Goal: Check status: Check status

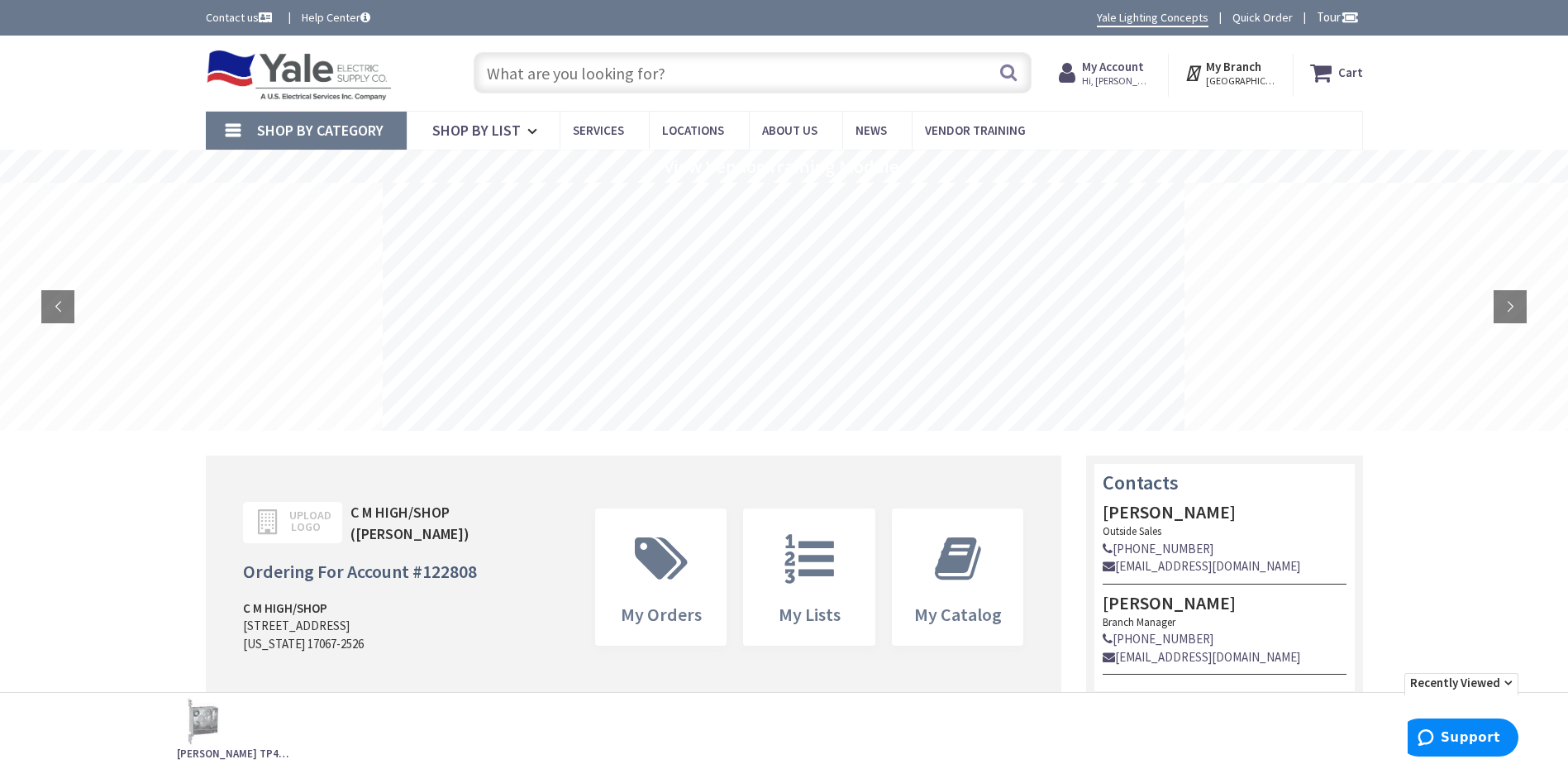
click at [545, 71] on input "text" at bounding box center [752, 72] width 558 height 42
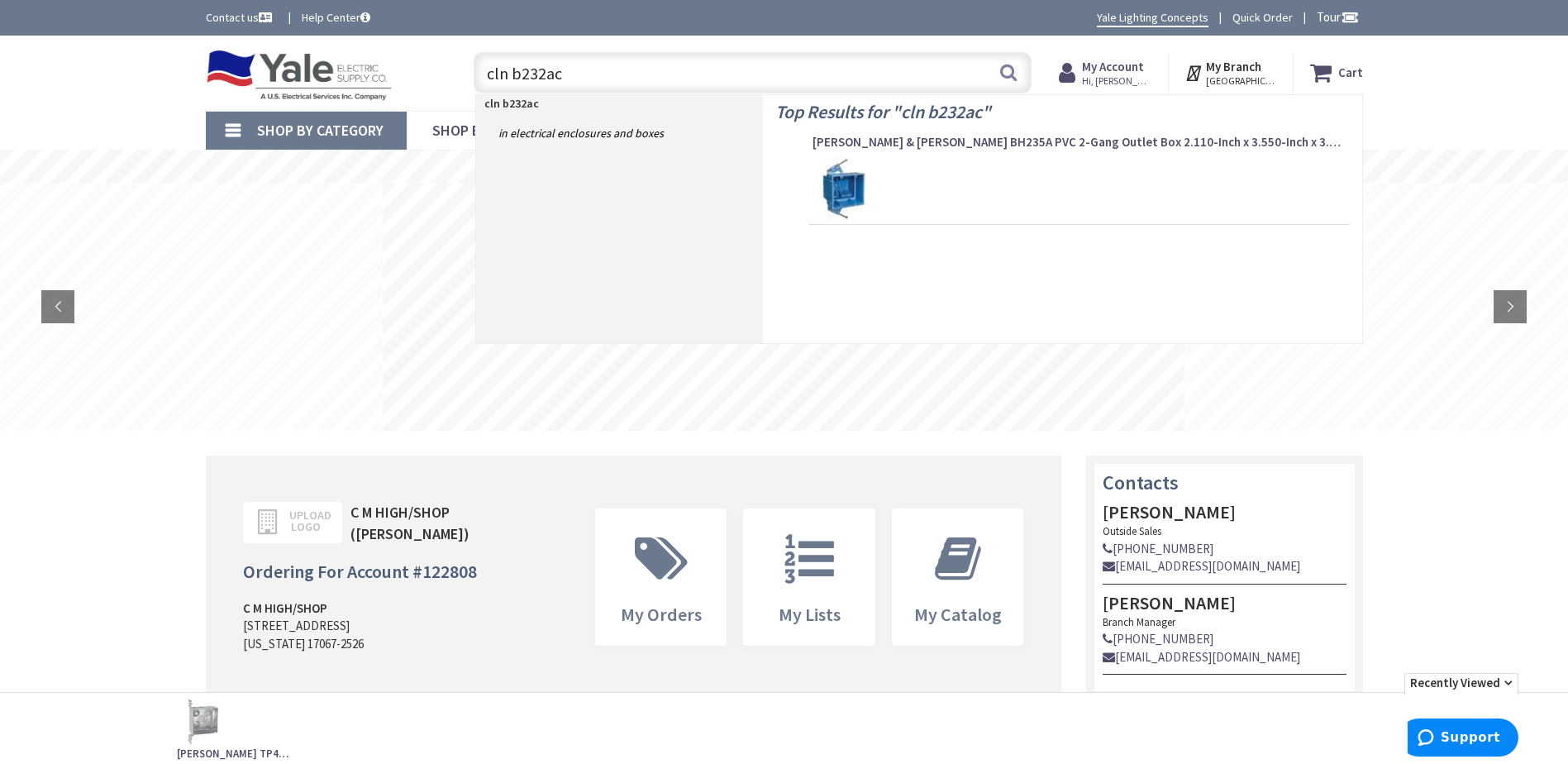
type input "cln b232acp"
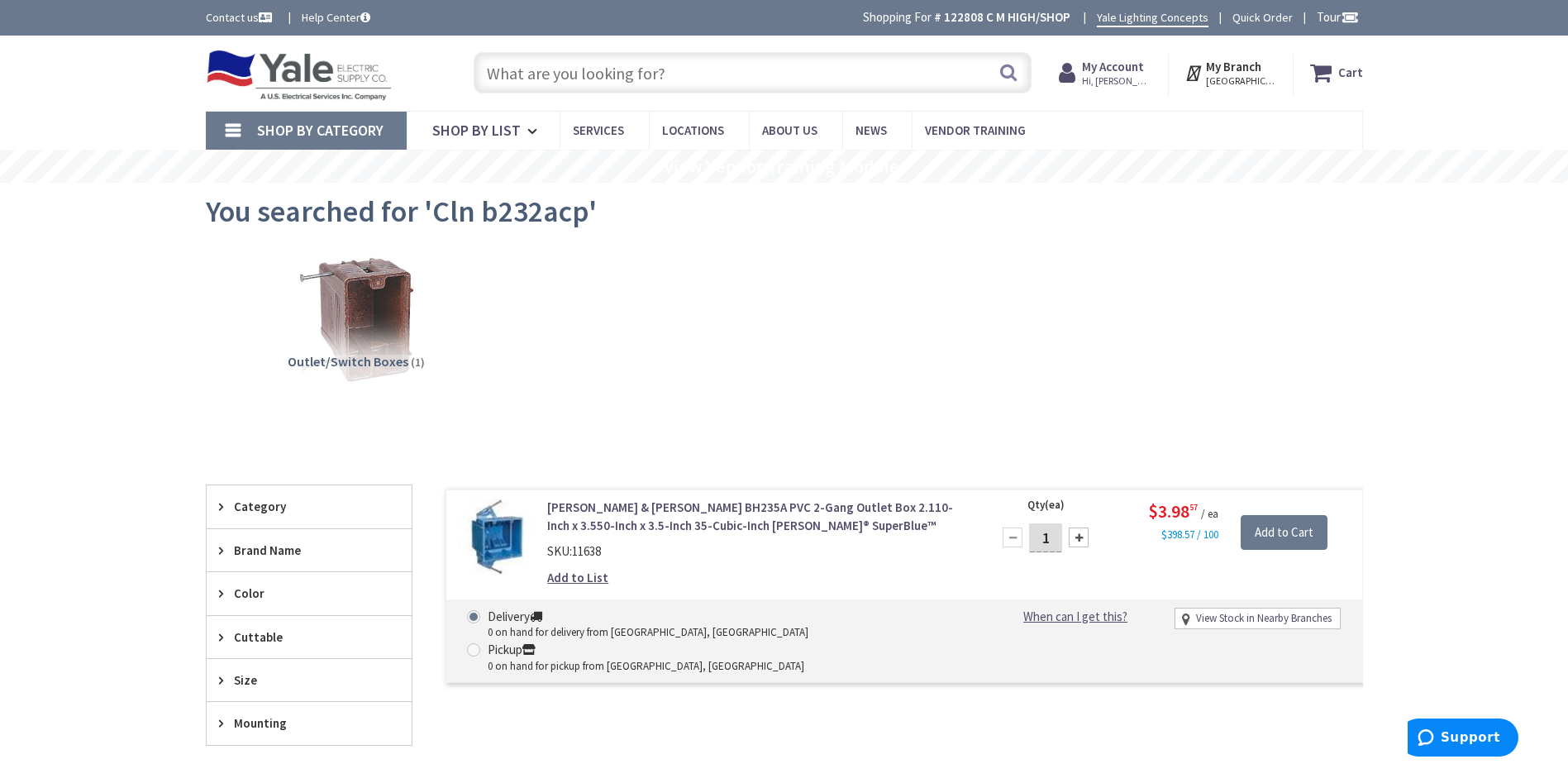
click at [1116, 76] on span "Hi, [PERSON_NAME]" at bounding box center [1117, 81] width 71 height 14
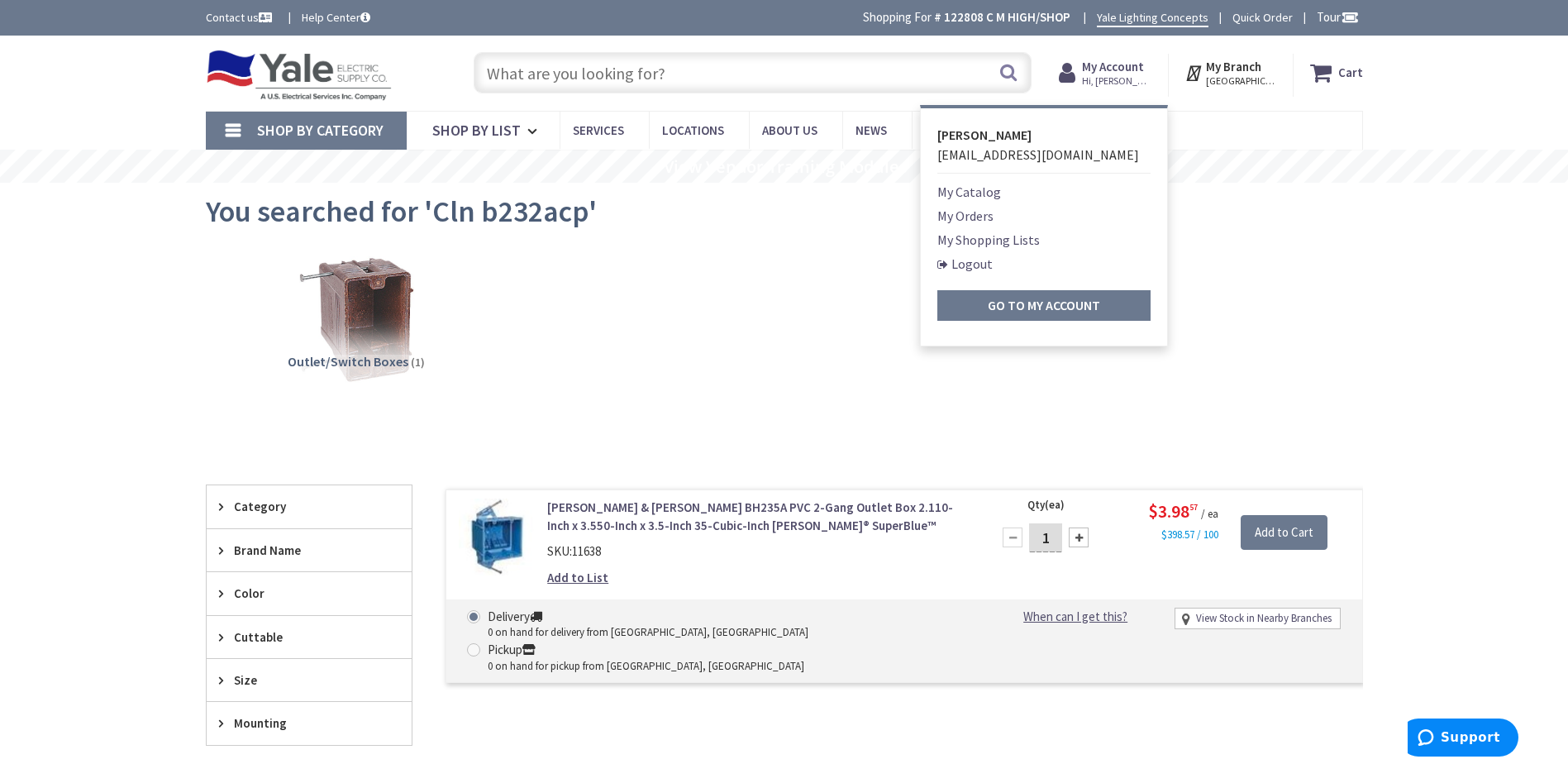
click at [982, 222] on link "My Orders" at bounding box center [965, 215] width 56 height 20
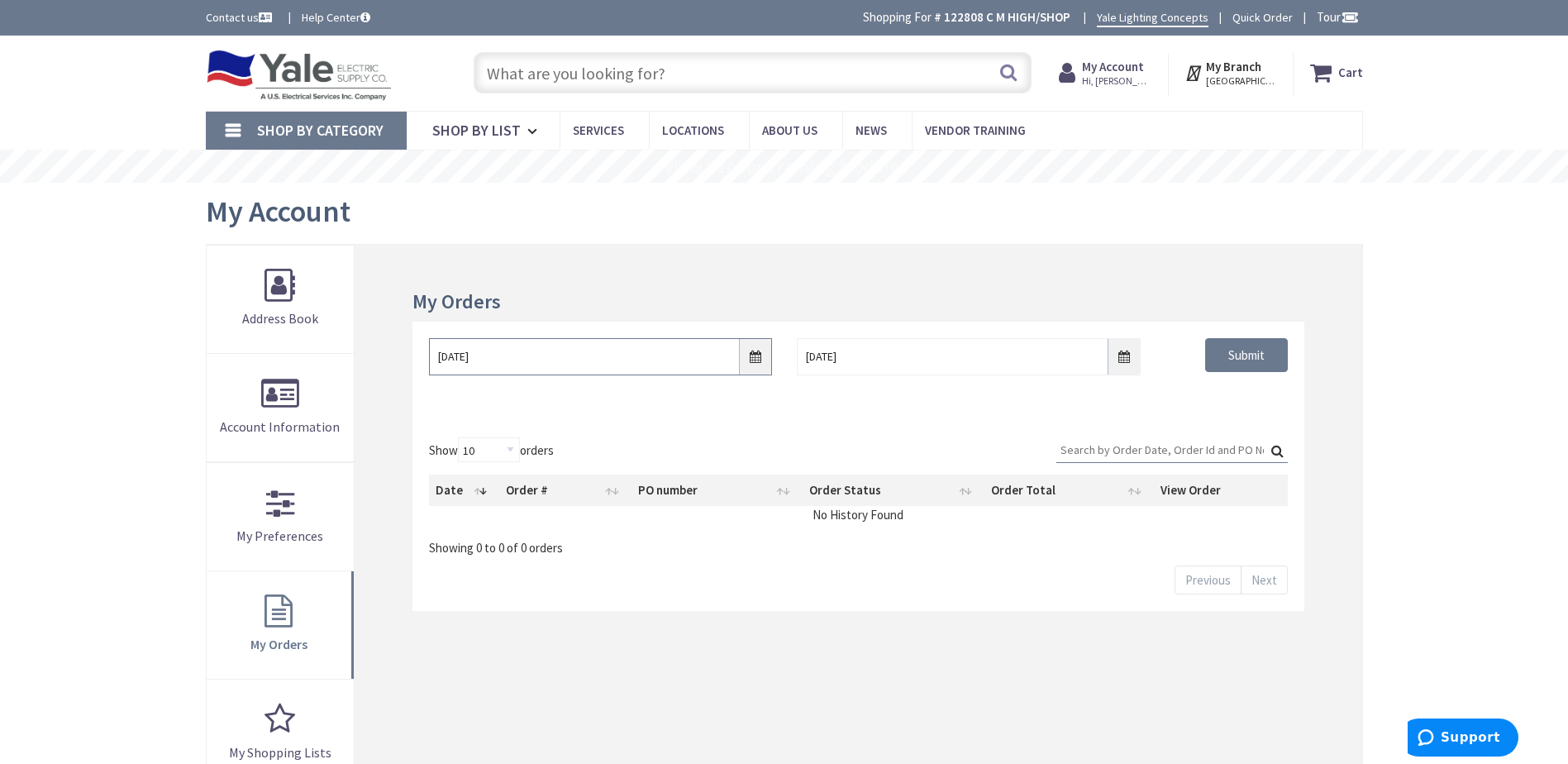
click at [753, 349] on input "9/29/2025" at bounding box center [600, 357] width 343 height 37
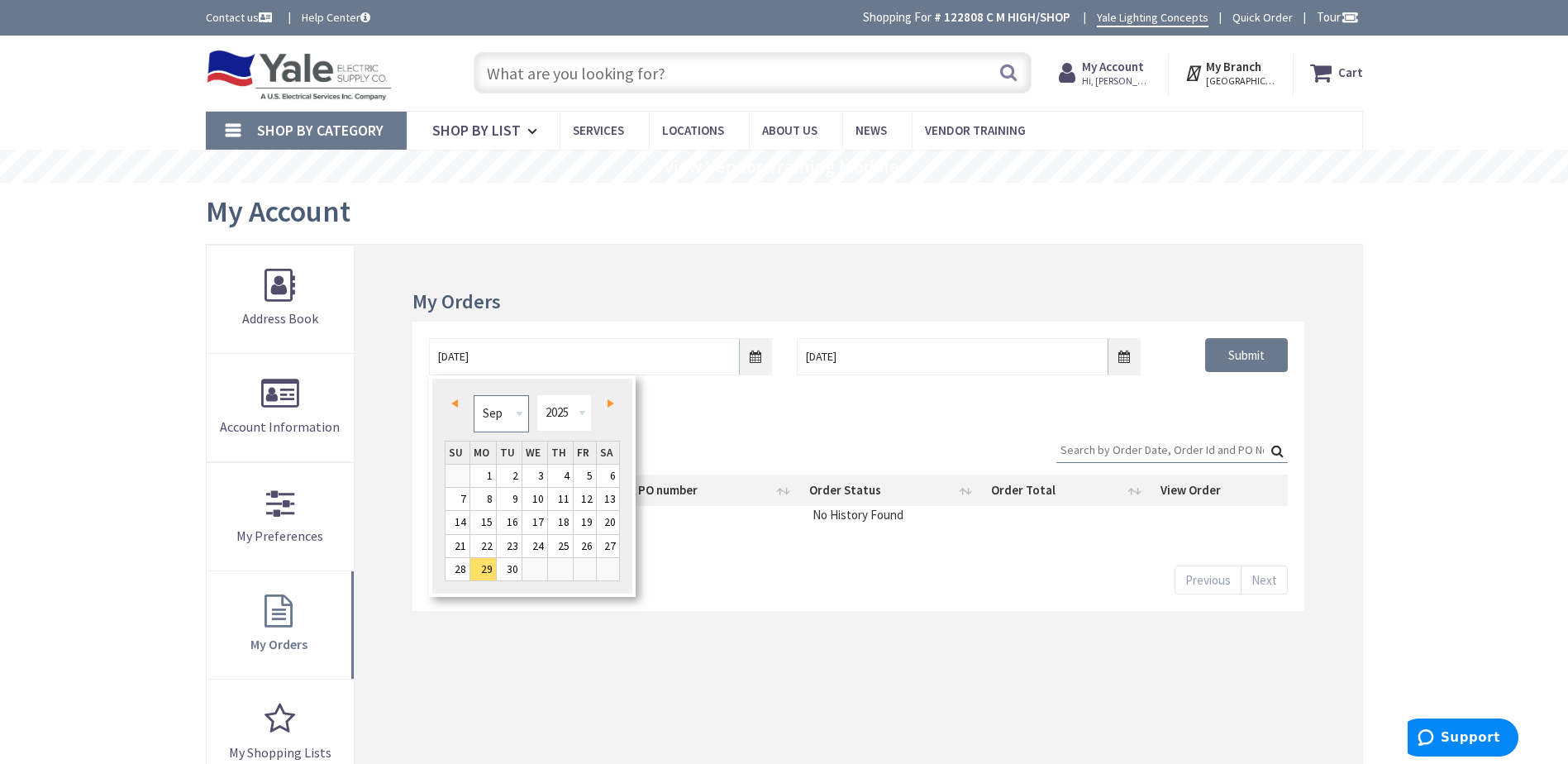
click at [524, 419] on select "Jan Feb Mar Apr May Jun Jul Aug Sep Oct Nov Dec" at bounding box center [501, 414] width 55 height 37
type input "04/28/2025"
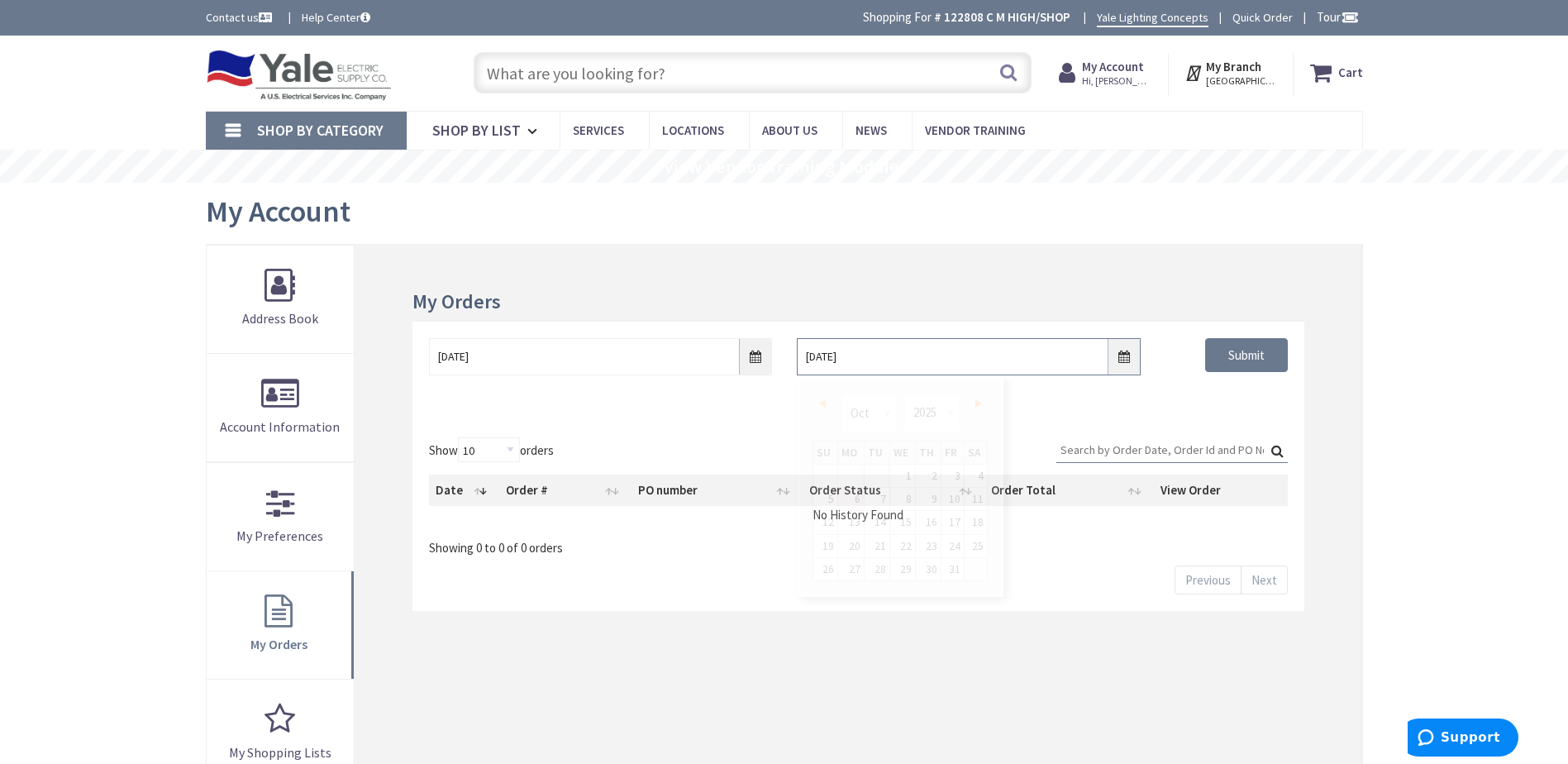
click at [1128, 358] on input "10/6/2025" at bounding box center [968, 357] width 343 height 37
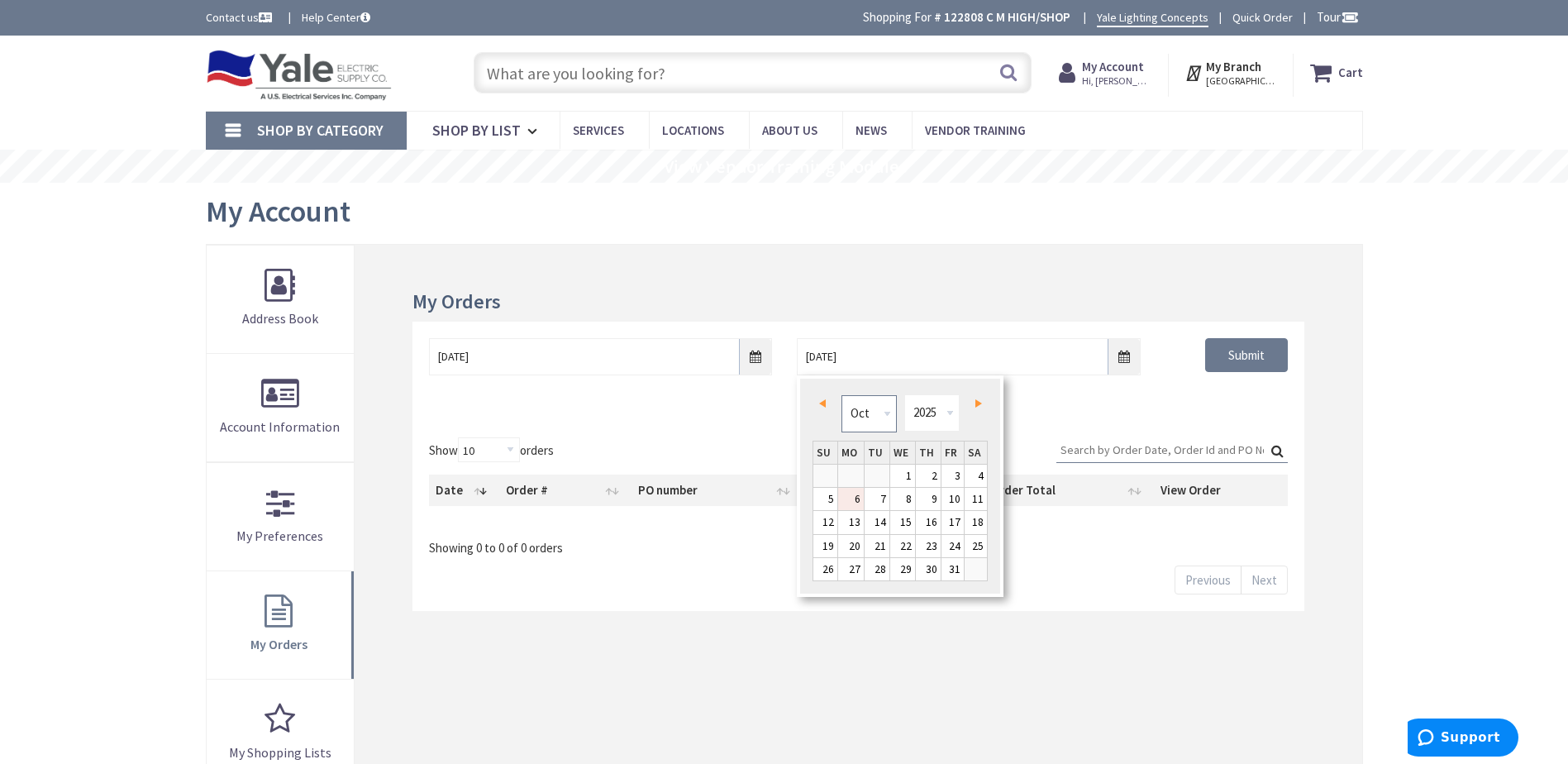
click at [848, 416] on select "Jan Feb Mar Apr May Jun Jul Aug Sep Oct Nov Dec" at bounding box center [869, 414] width 55 height 37
type input "05/05/2025"
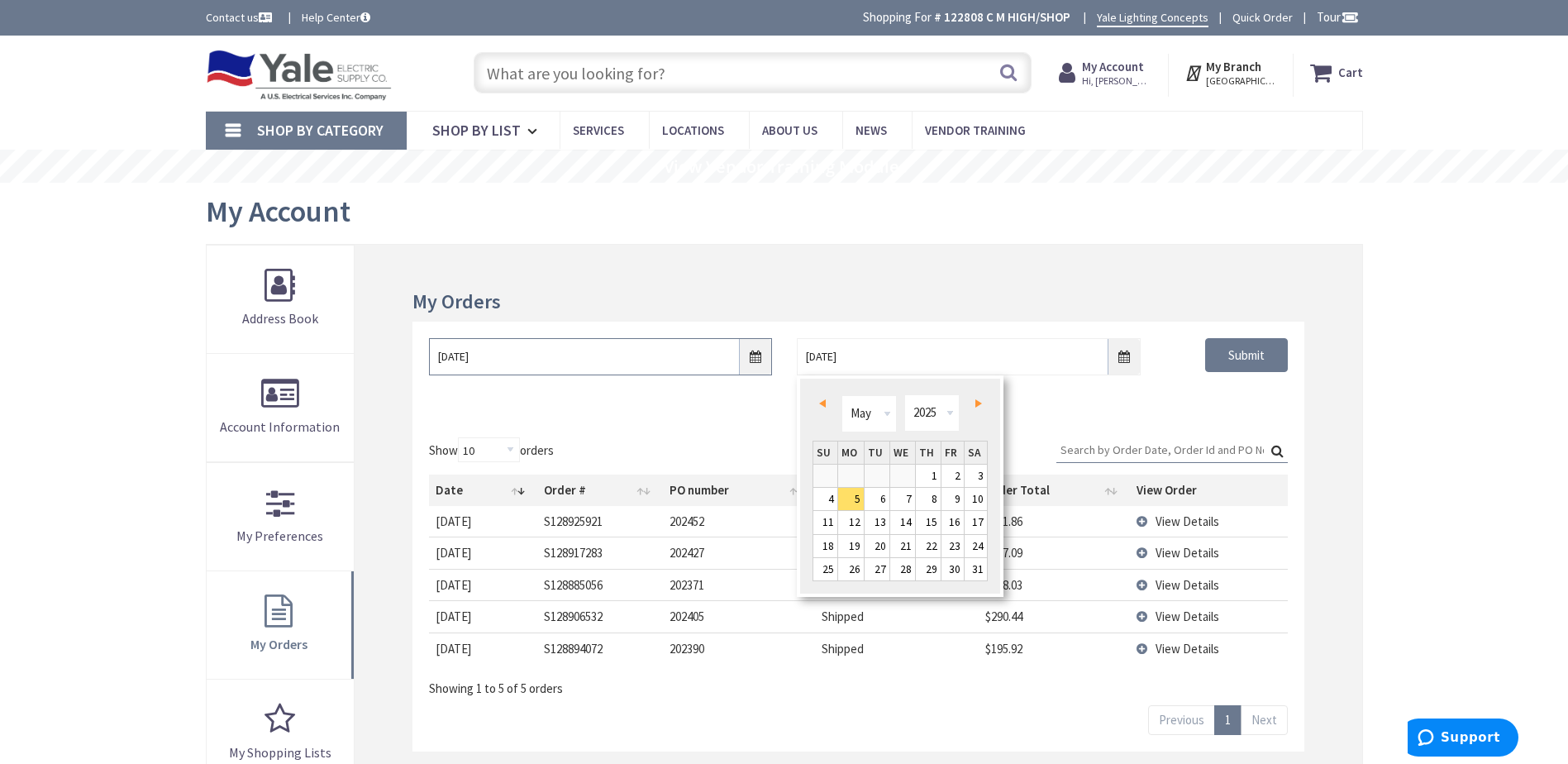
click at [610, 343] on input "04/28/2025" at bounding box center [600, 357] width 343 height 37
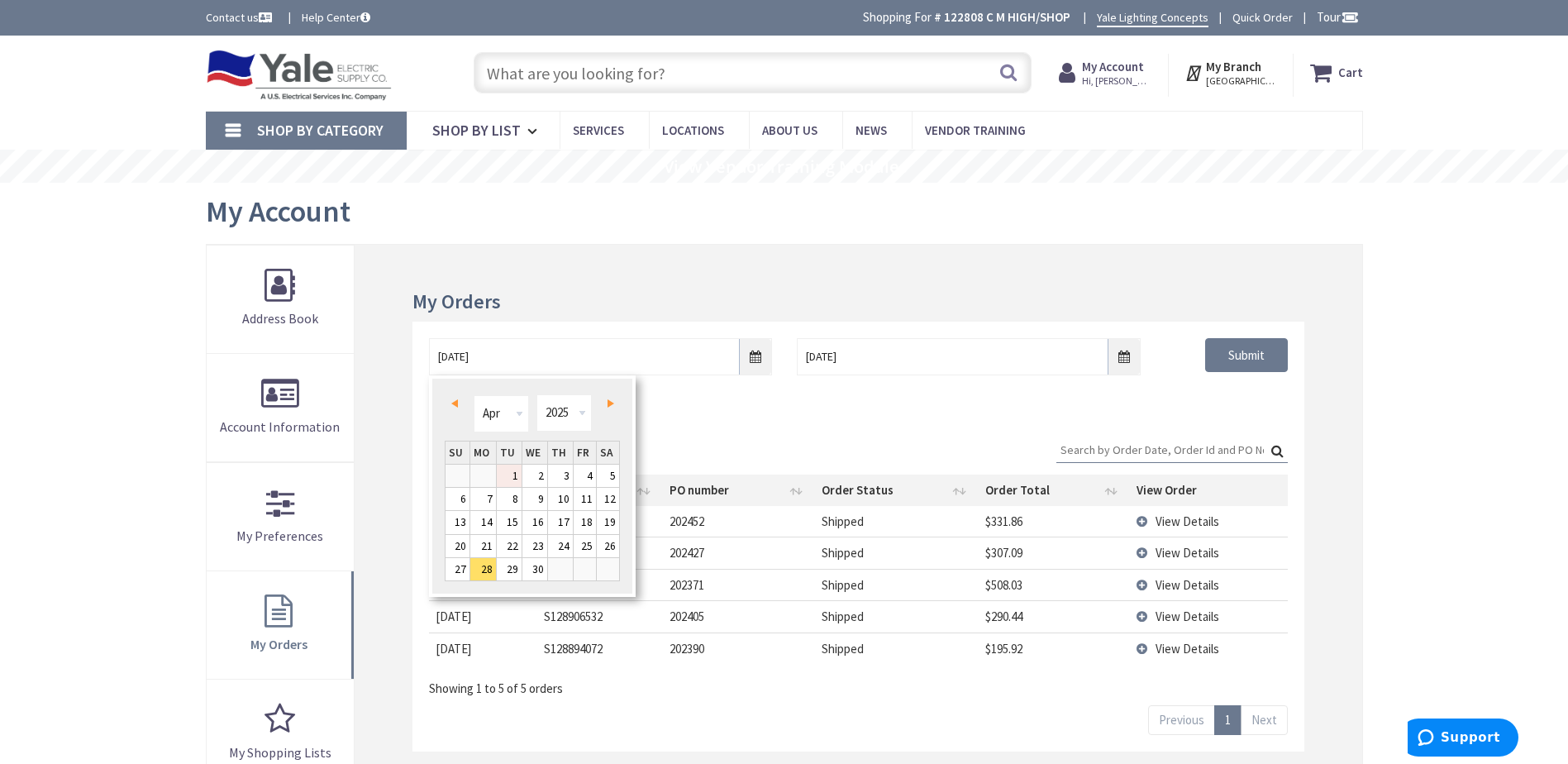
click at [520, 473] on link "1" at bounding box center [509, 476] width 25 height 22
type input "04/01/2025"
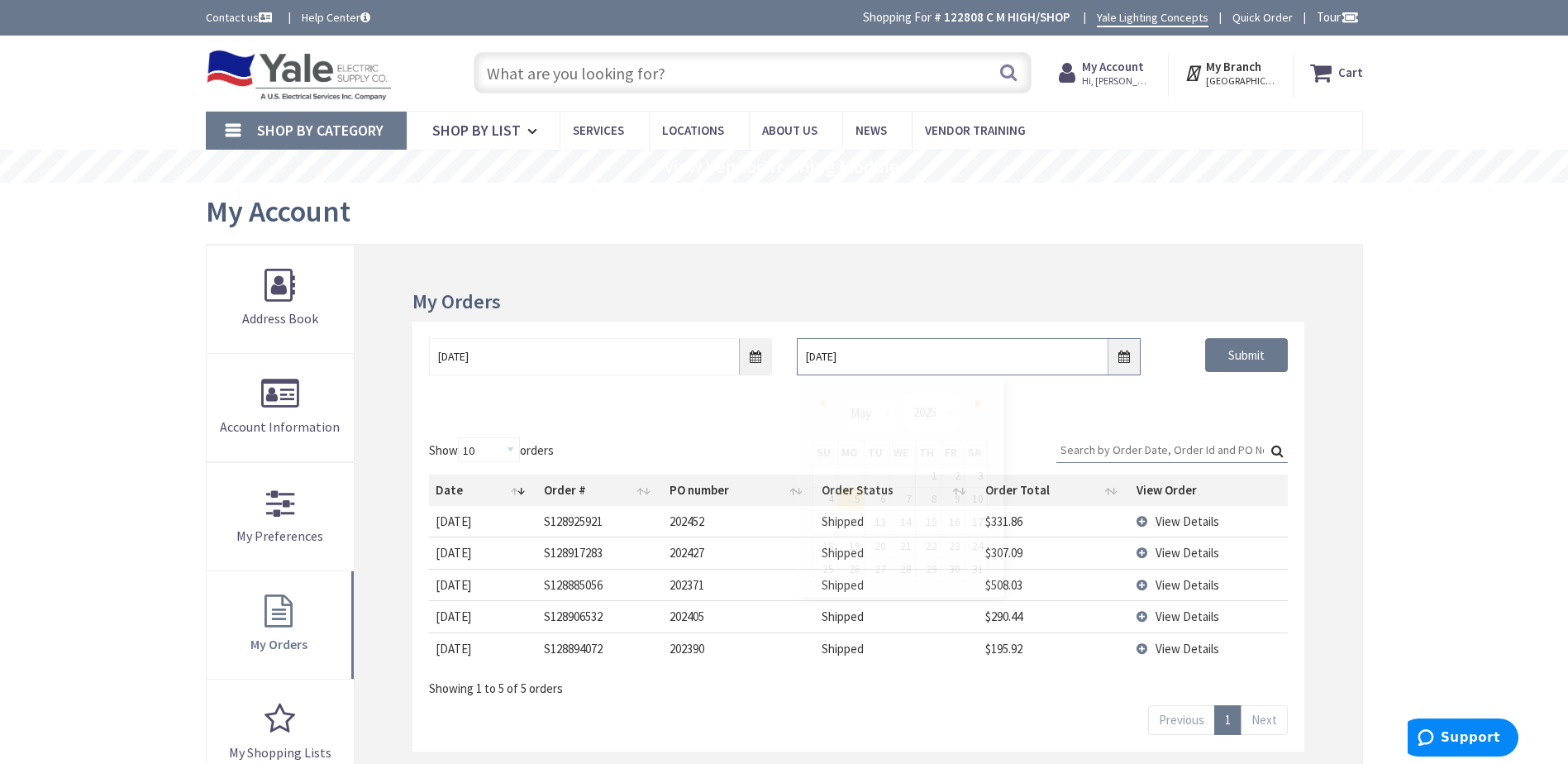
click at [1125, 354] on input "05/05/2025" at bounding box center [968, 357] width 343 height 37
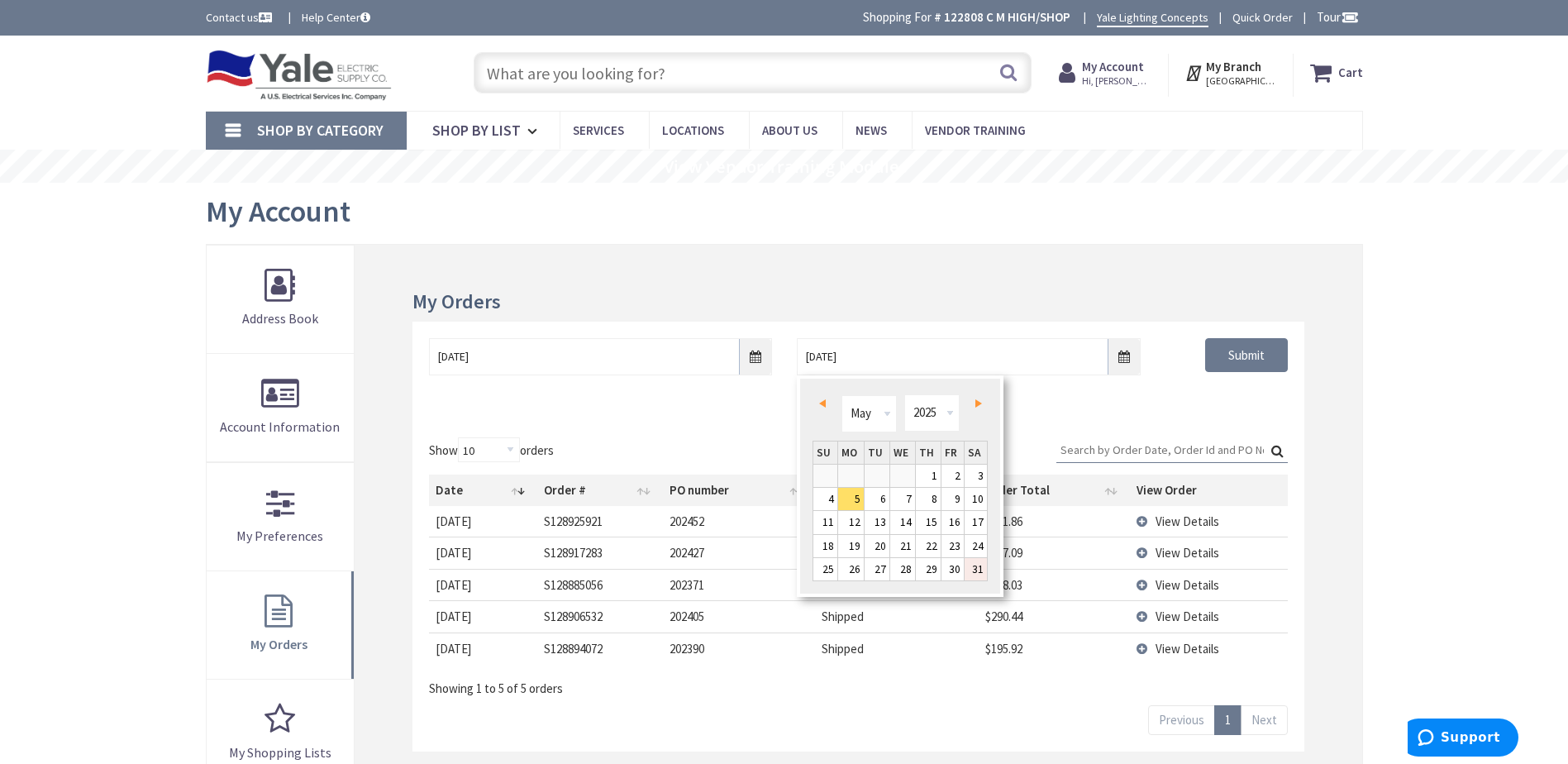
click at [972, 564] on link "31" at bounding box center [976, 569] width 23 height 22
type input "05/31/2025"
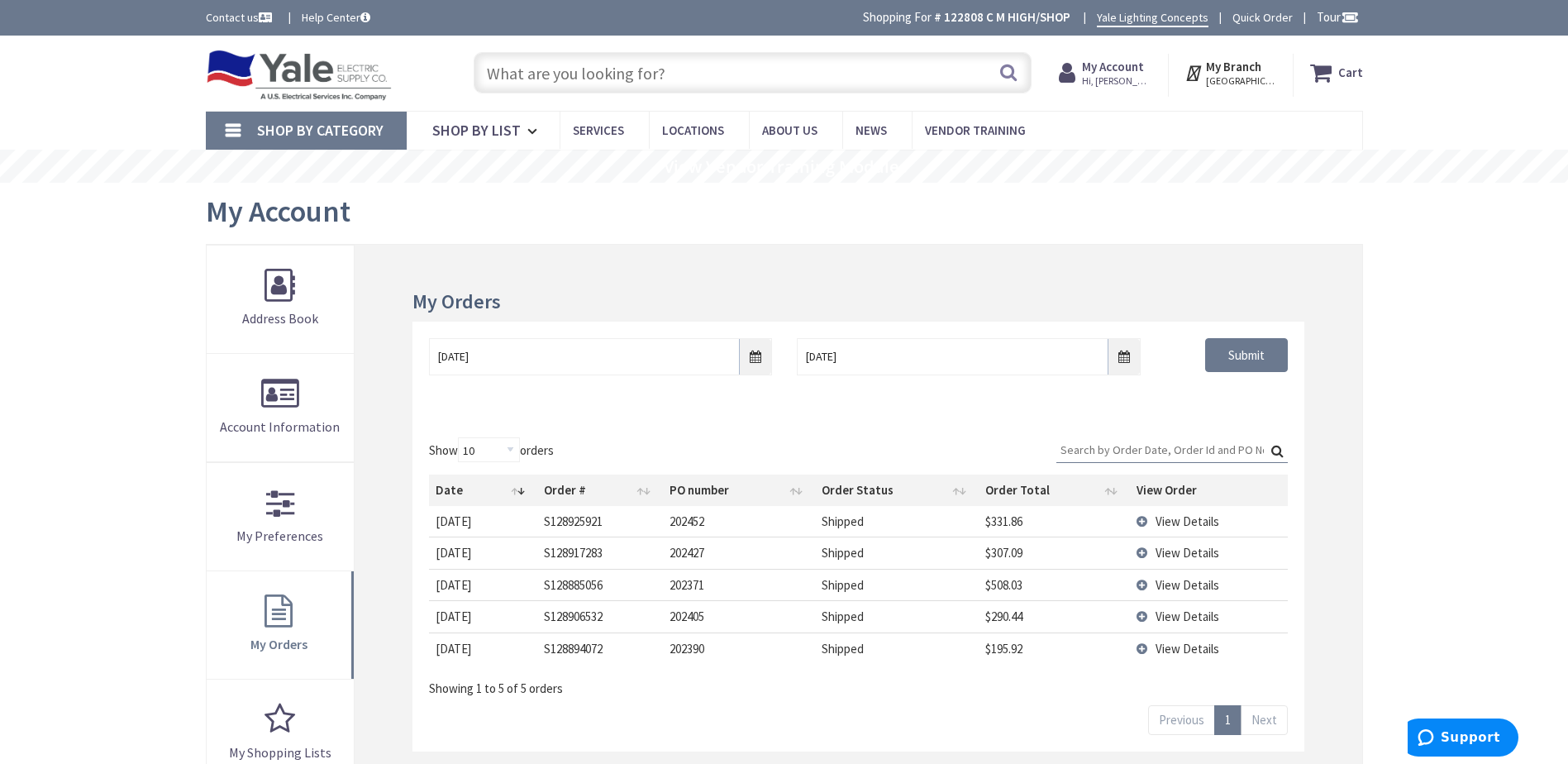
click at [1124, 446] on input "Search:" at bounding box center [1172, 450] width 232 height 25
click at [1257, 339] on input "Submit" at bounding box center [1246, 355] width 83 height 35
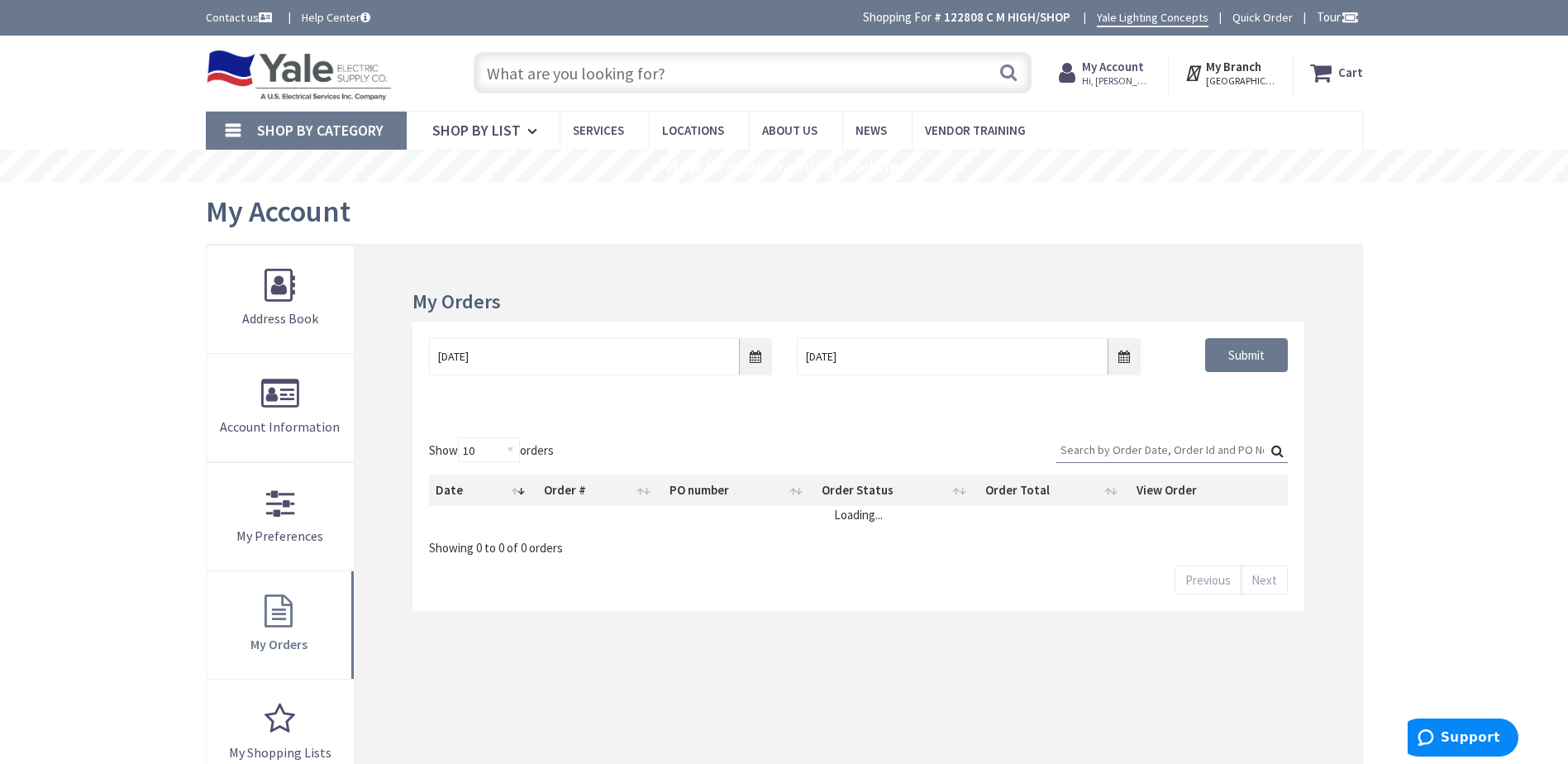
click at [1163, 458] on input "Search:" at bounding box center [1172, 450] width 232 height 25
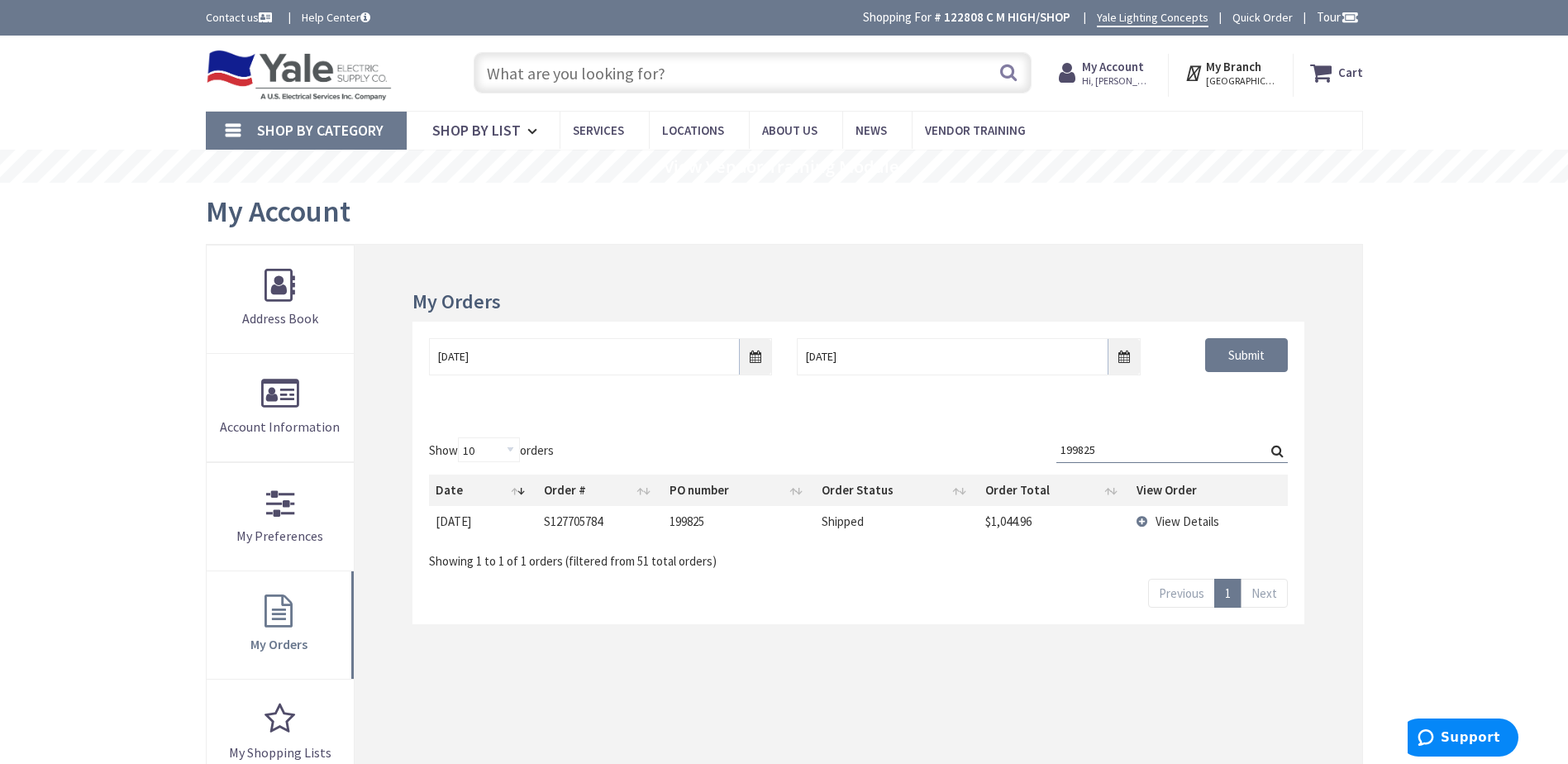
type input "199825"
click at [1159, 511] on td "View Details" at bounding box center [1208, 521] width 157 height 31
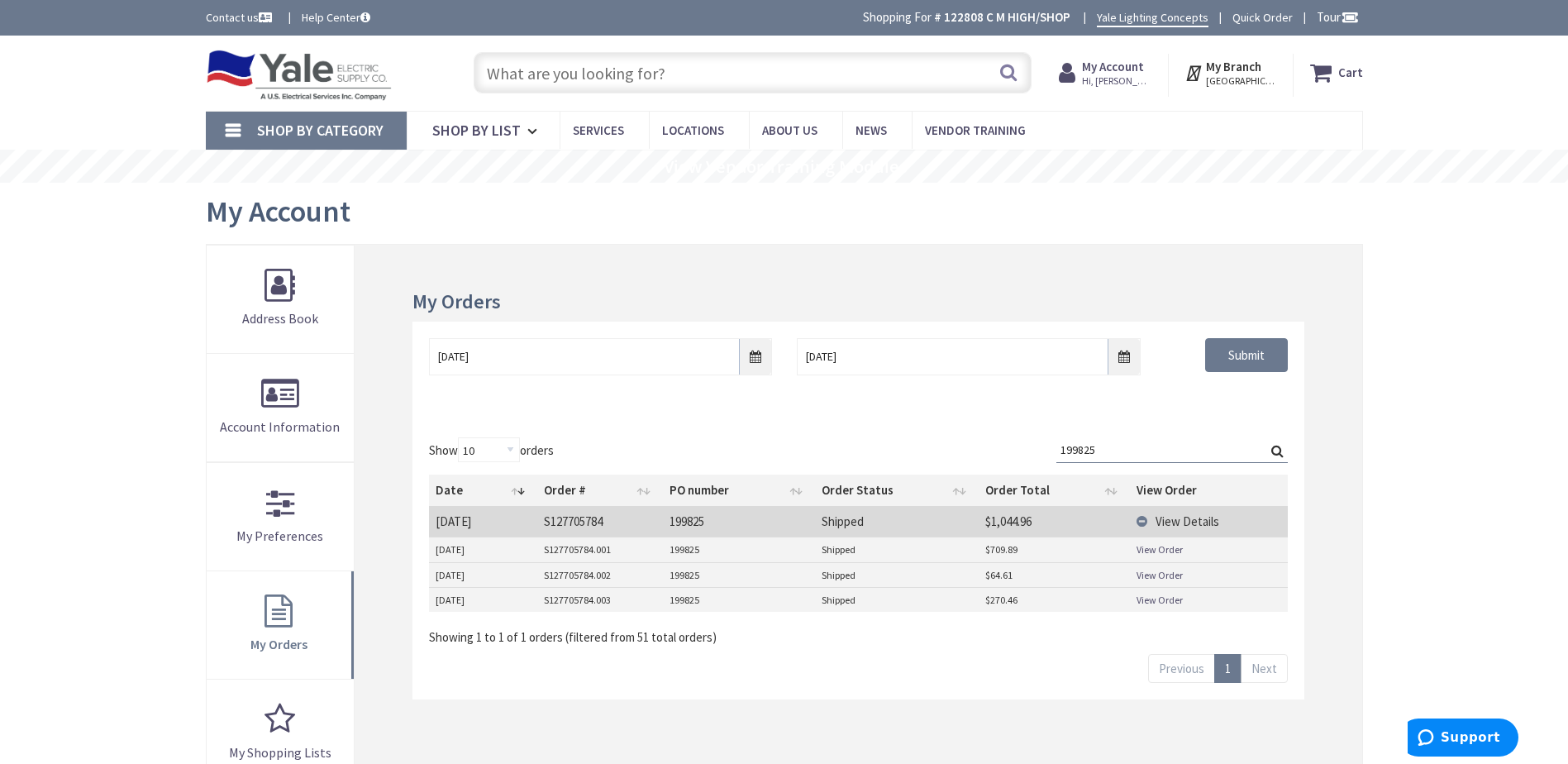
click at [1162, 553] on link "View Order" at bounding box center [1159, 549] width 46 height 14
click at [1161, 571] on link "View Order" at bounding box center [1159, 575] width 46 height 14
click at [1147, 601] on link "View Order" at bounding box center [1159, 600] width 46 height 14
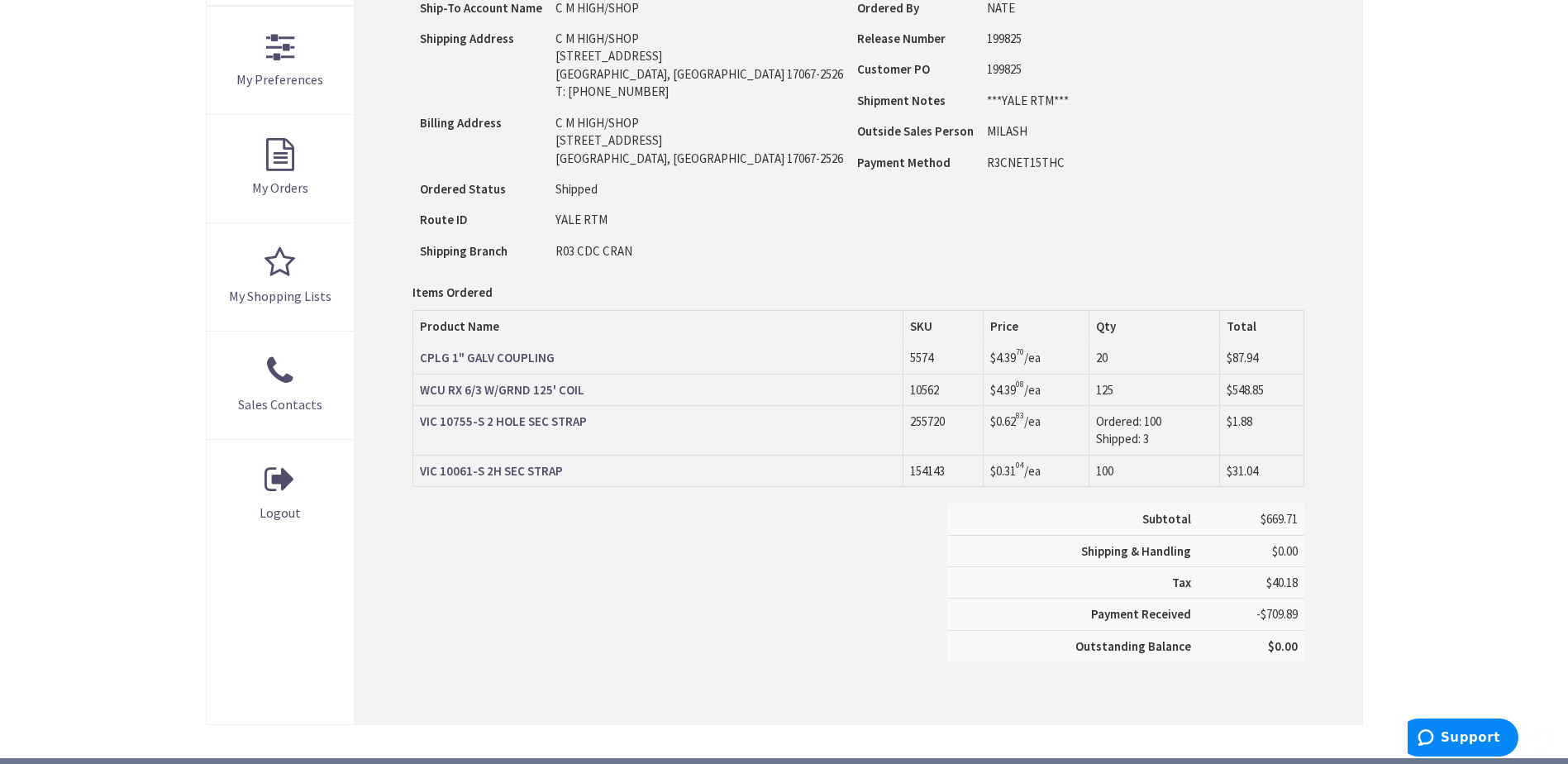
scroll to position [497, 0]
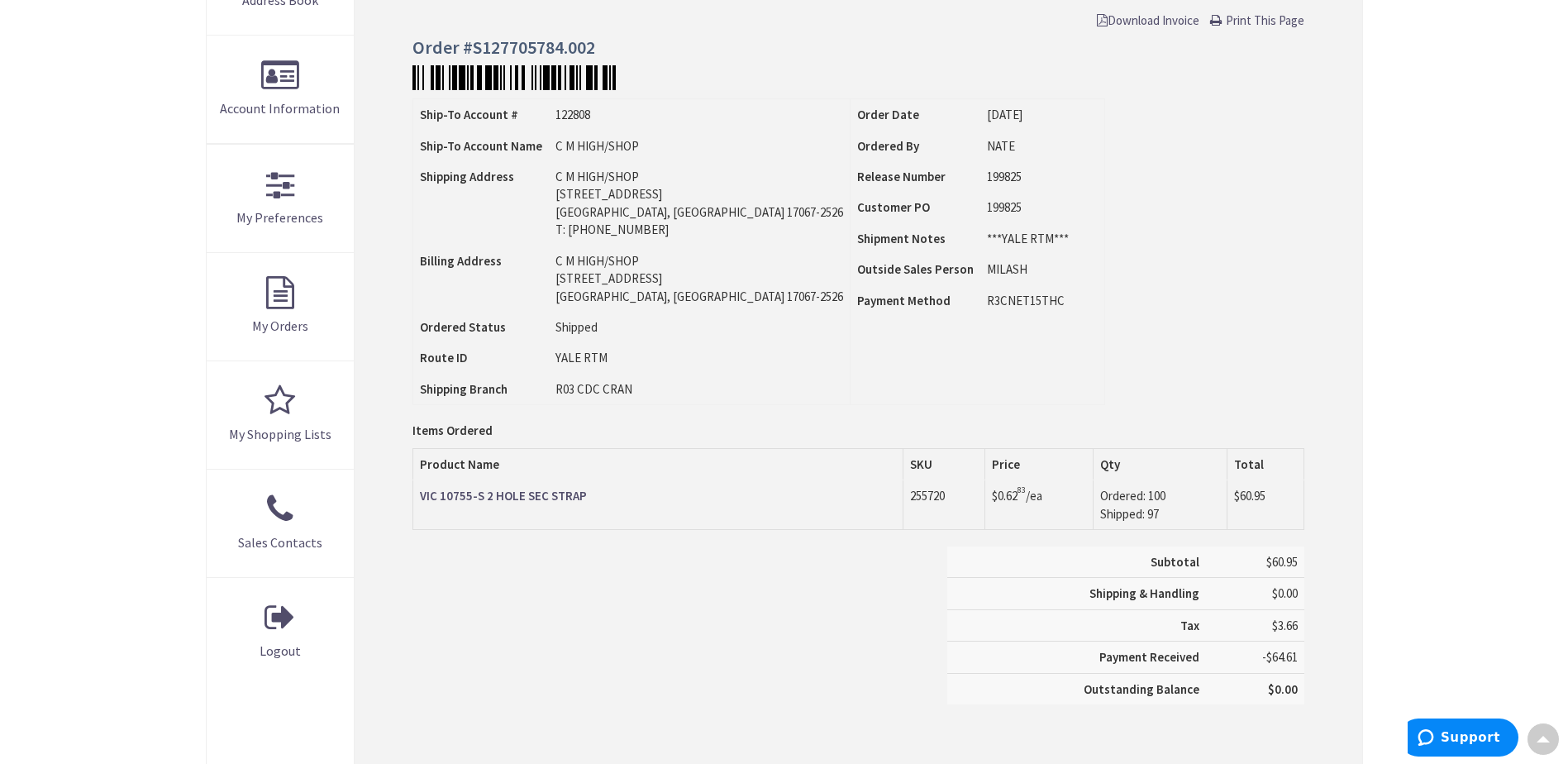
scroll to position [330, 0]
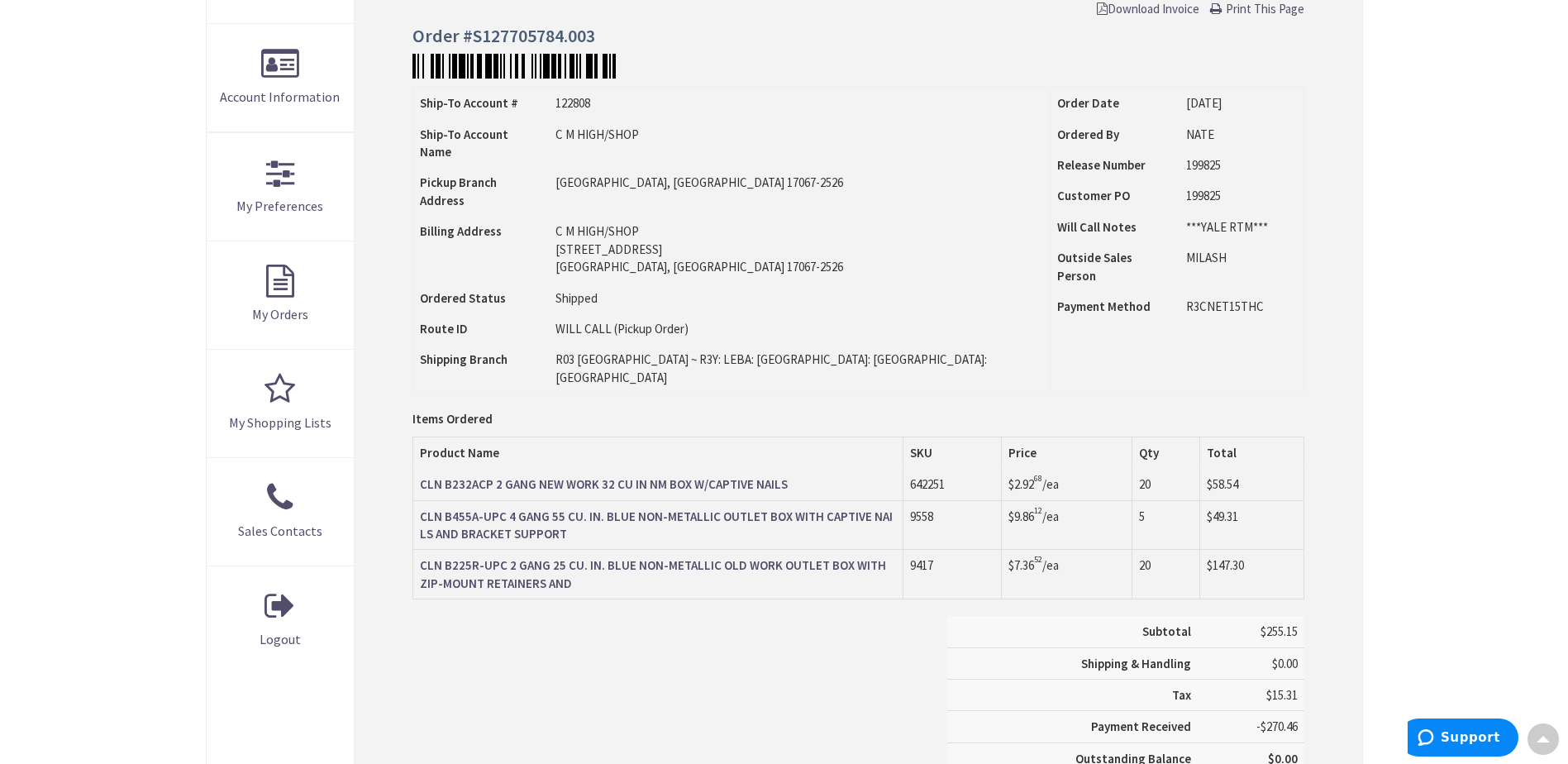
scroll to position [330, 0]
click at [689, 475] on strong "CLN B232ACP 2 GANG NEW WORK 32 CU IN NM BOX W/CAPTIVE NAILS" at bounding box center [604, 483] width 368 height 15
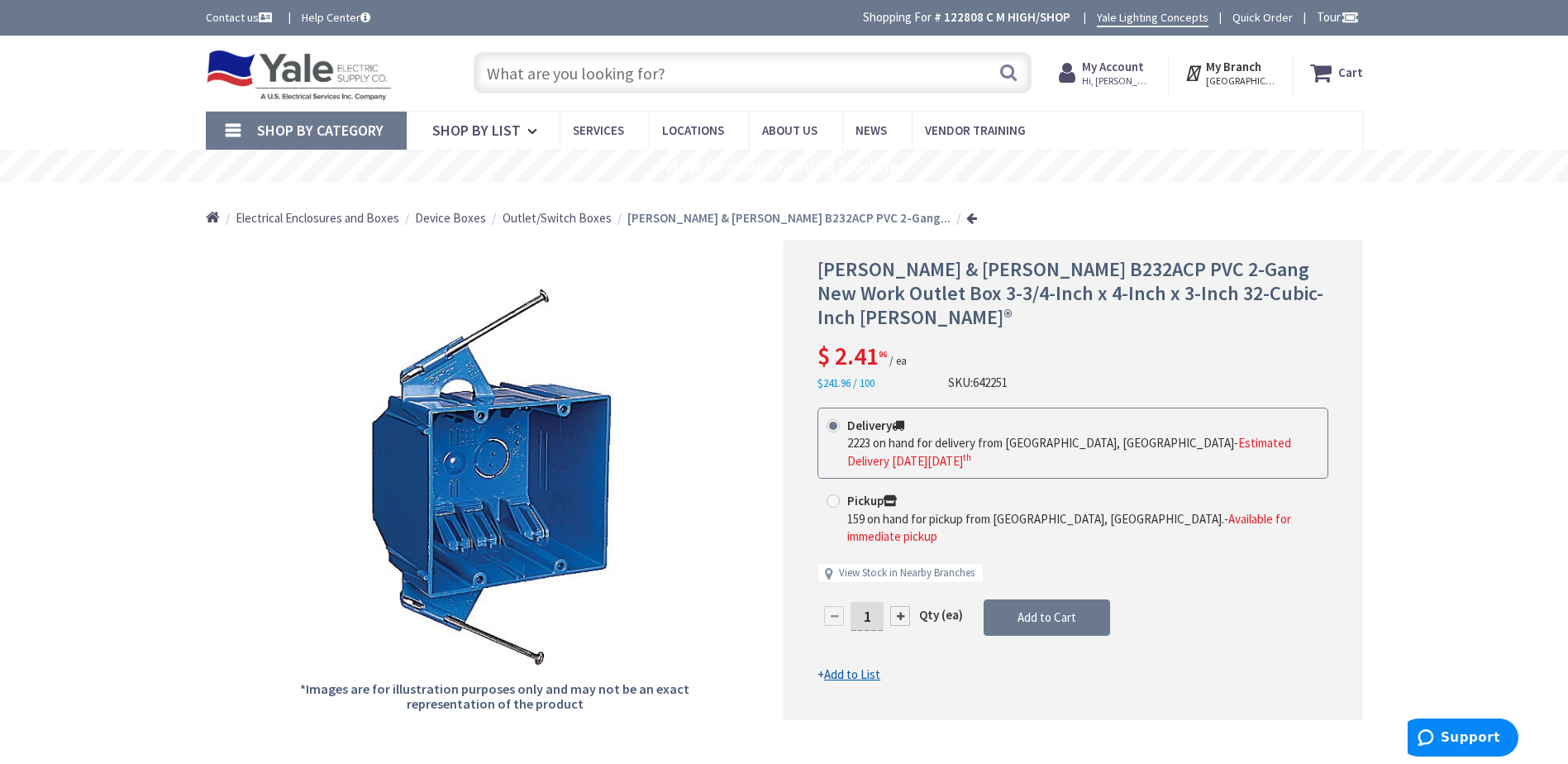
click at [534, 220] on span "Outlet/Switch Boxes" at bounding box center [557, 218] width 109 height 15
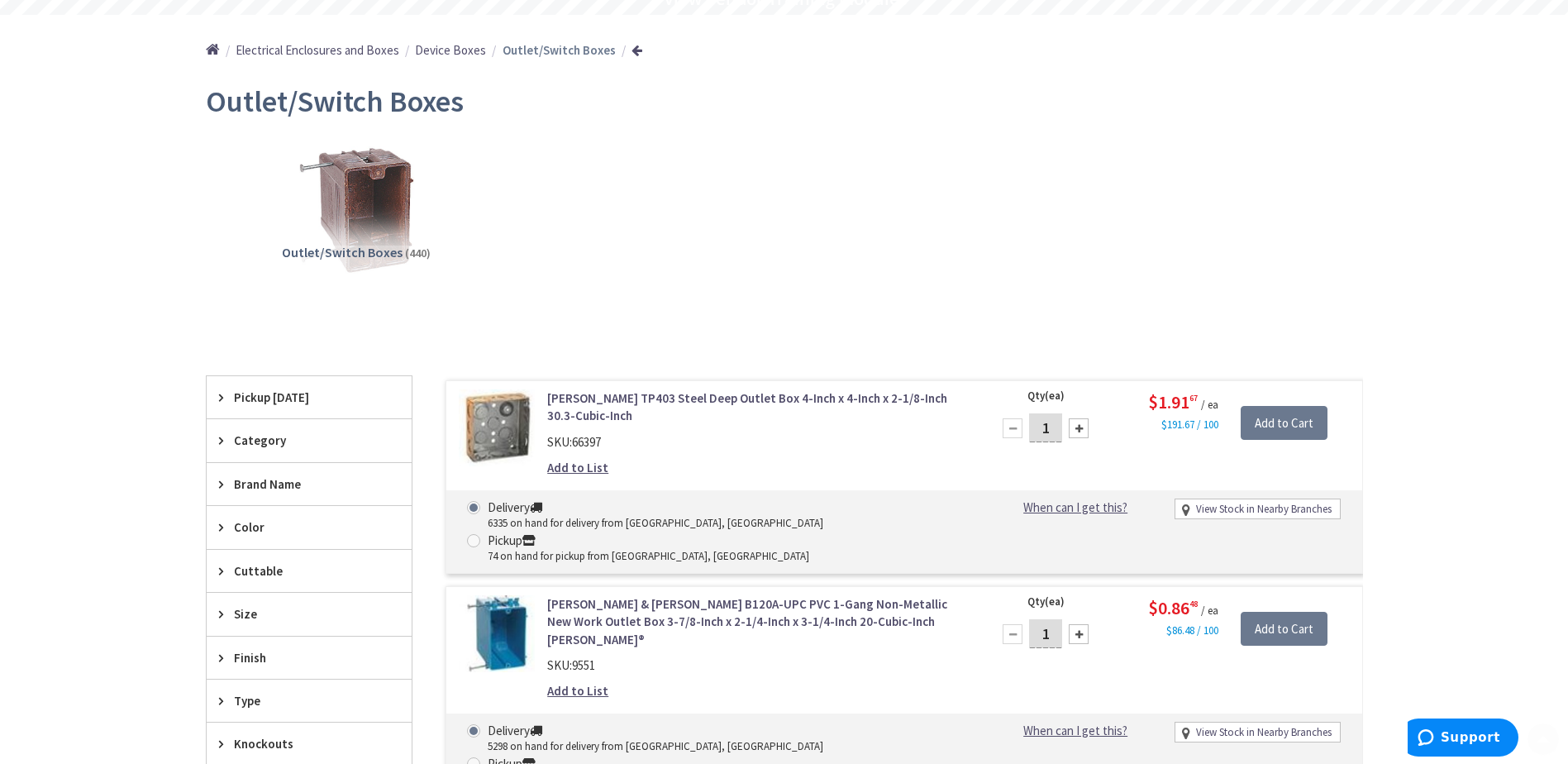
scroll to position [248, 0]
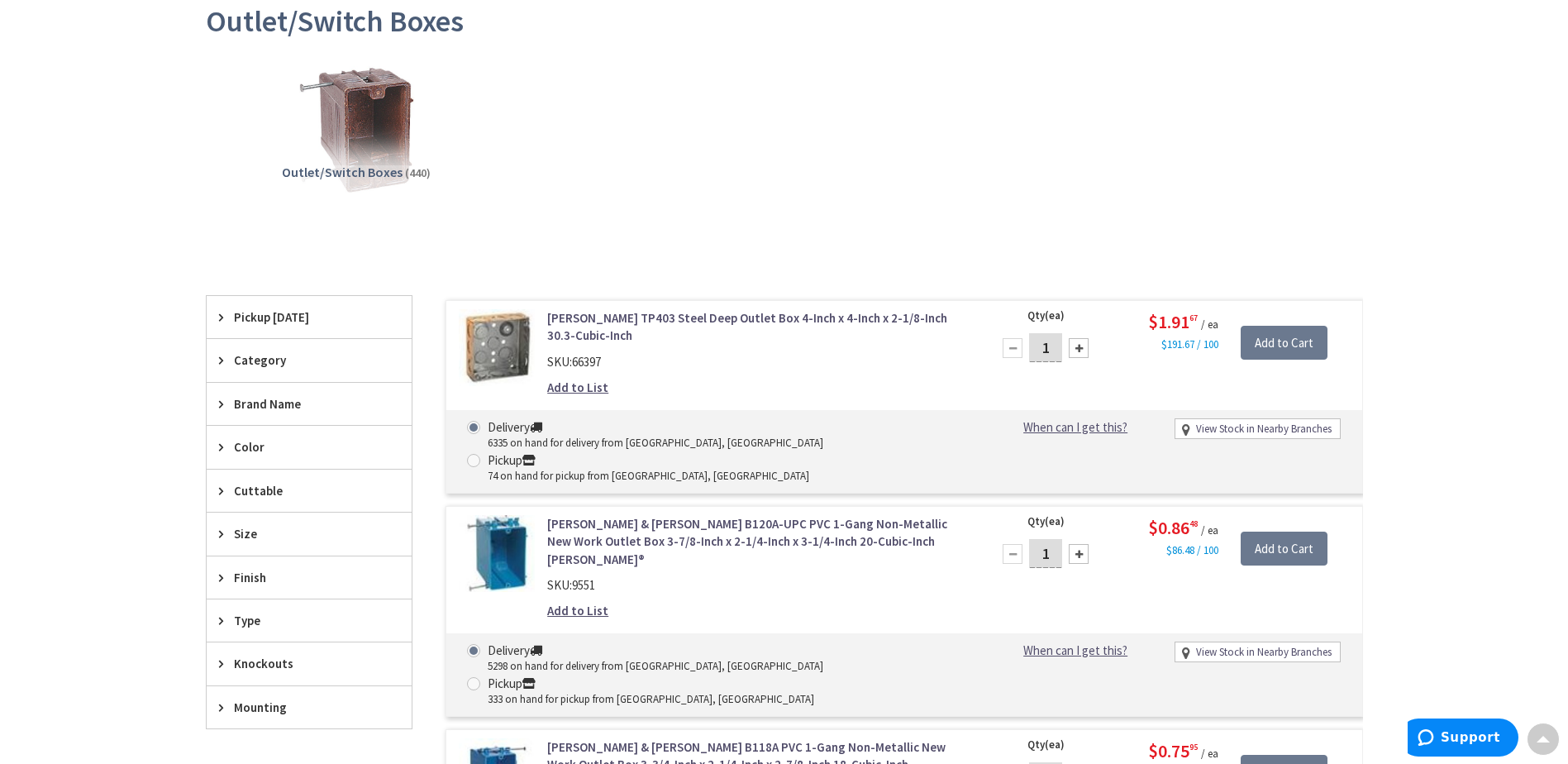
click at [278, 414] on div "Brand Name" at bounding box center [309, 405] width 205 height 43
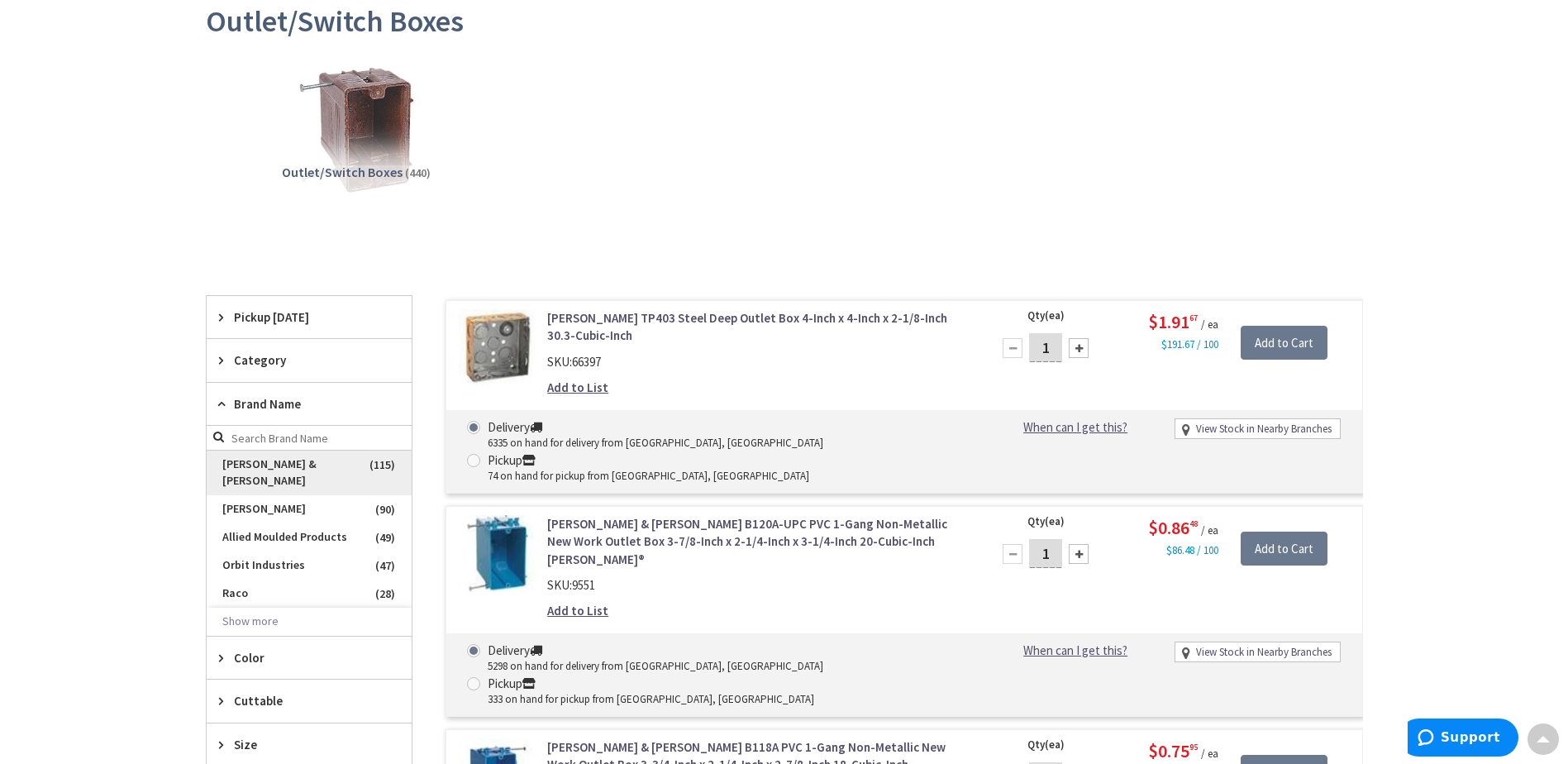
click at [254, 475] on span "[PERSON_NAME] & [PERSON_NAME]" at bounding box center [309, 473] width 205 height 44
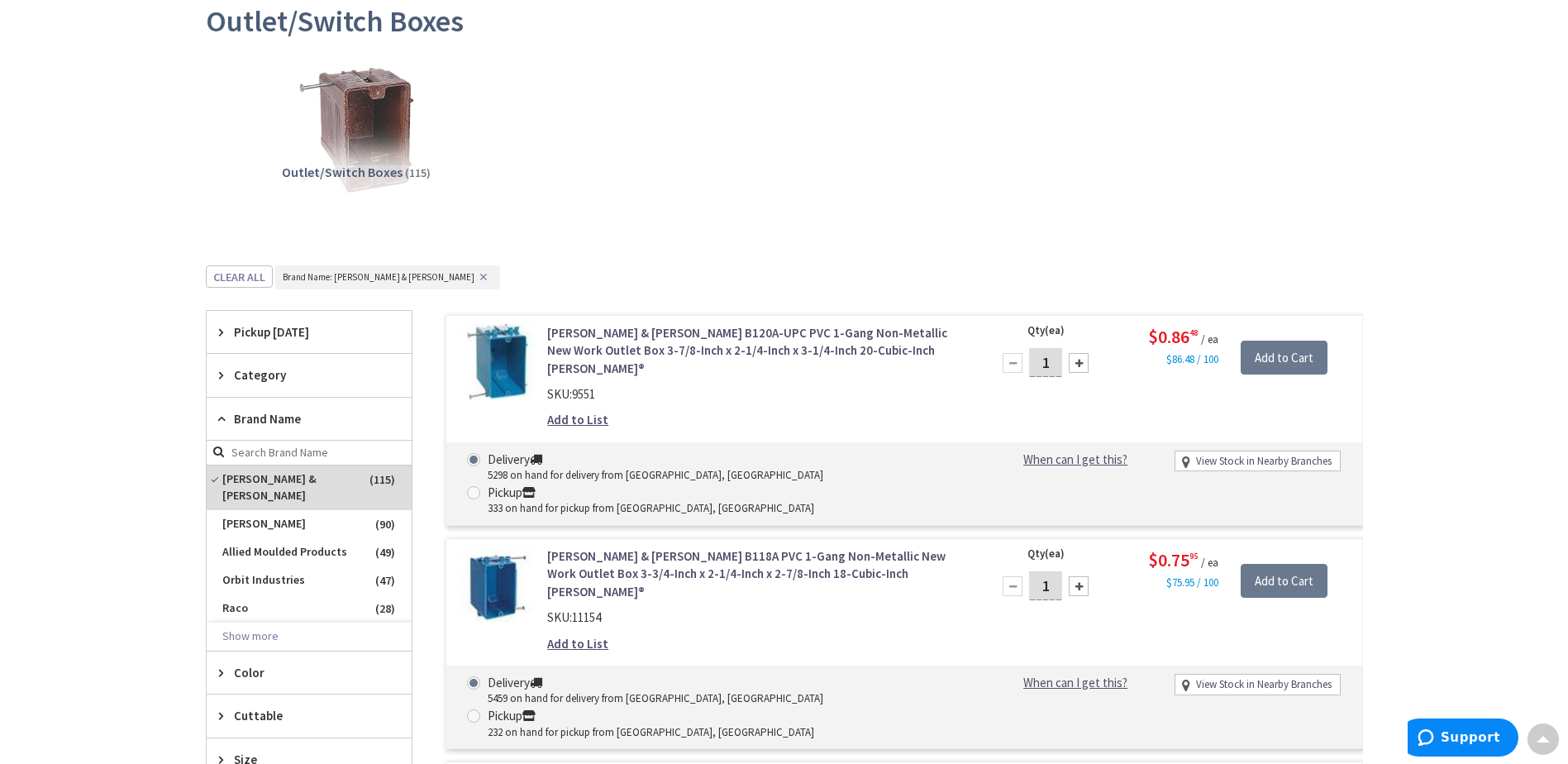
click at [300, 416] on span "Brand Name" at bounding box center [301, 419] width 134 height 17
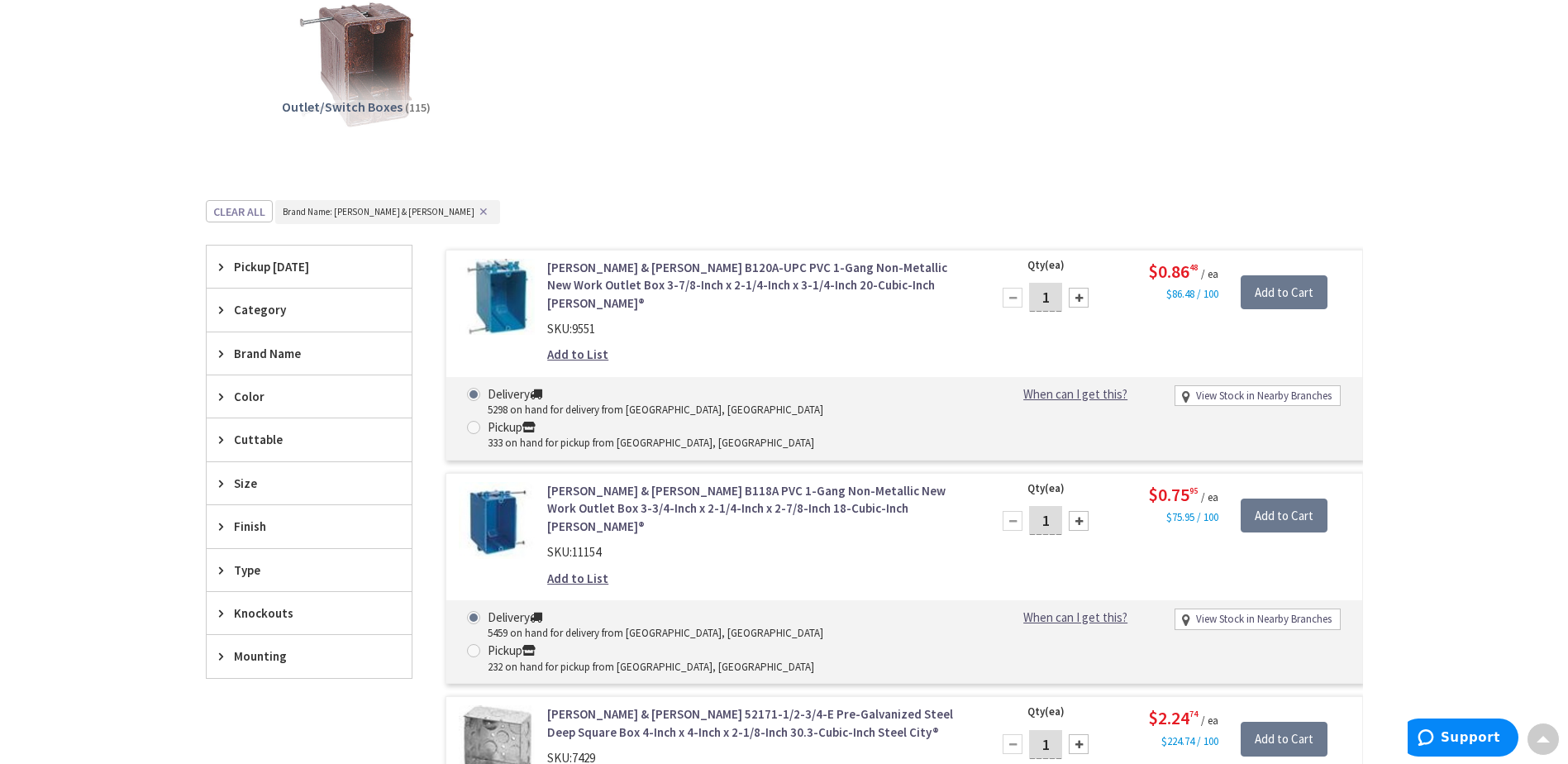
scroll to position [497, 0]
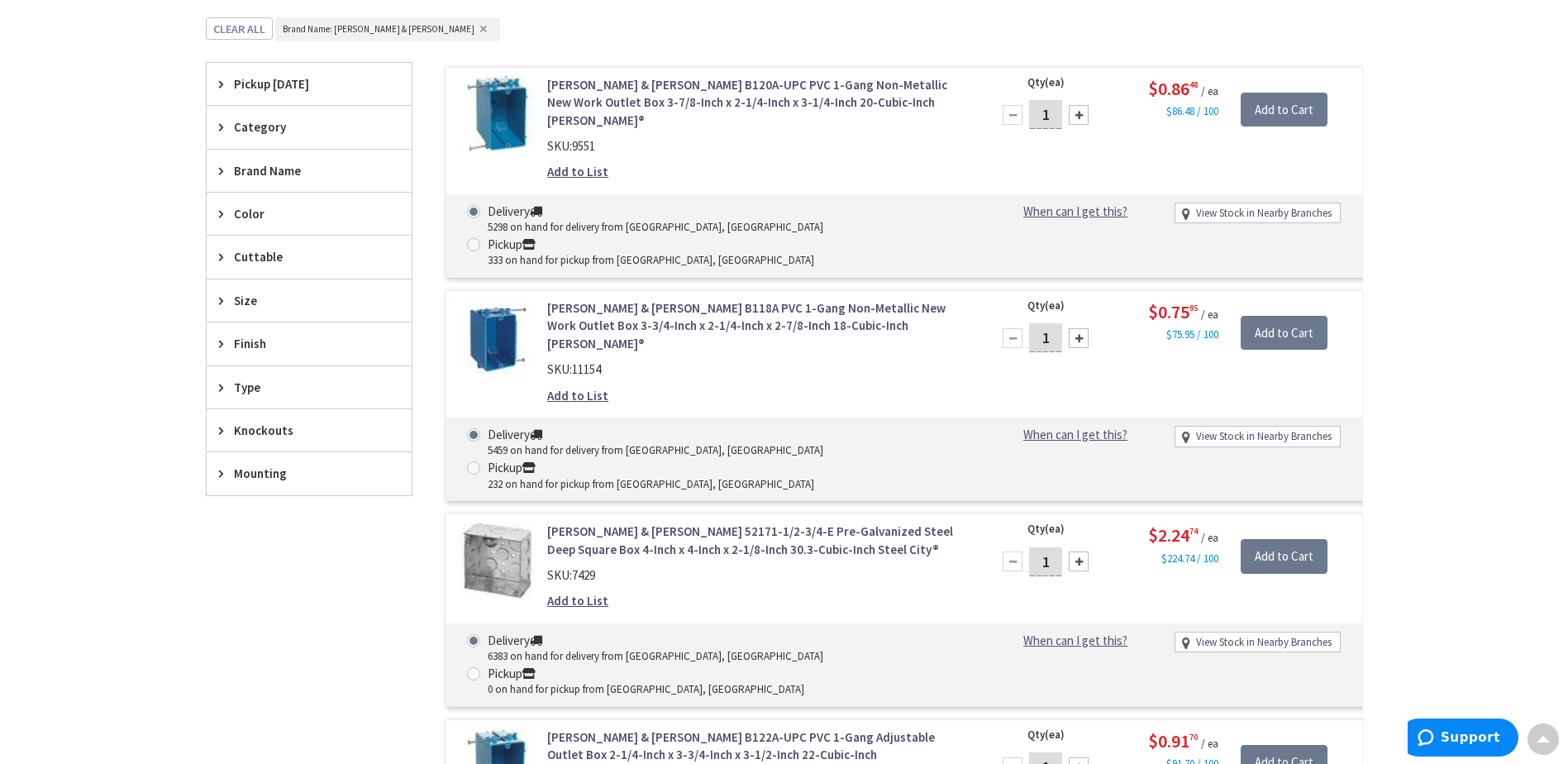
click at [258, 467] on span "Mounting" at bounding box center [301, 474] width 134 height 17
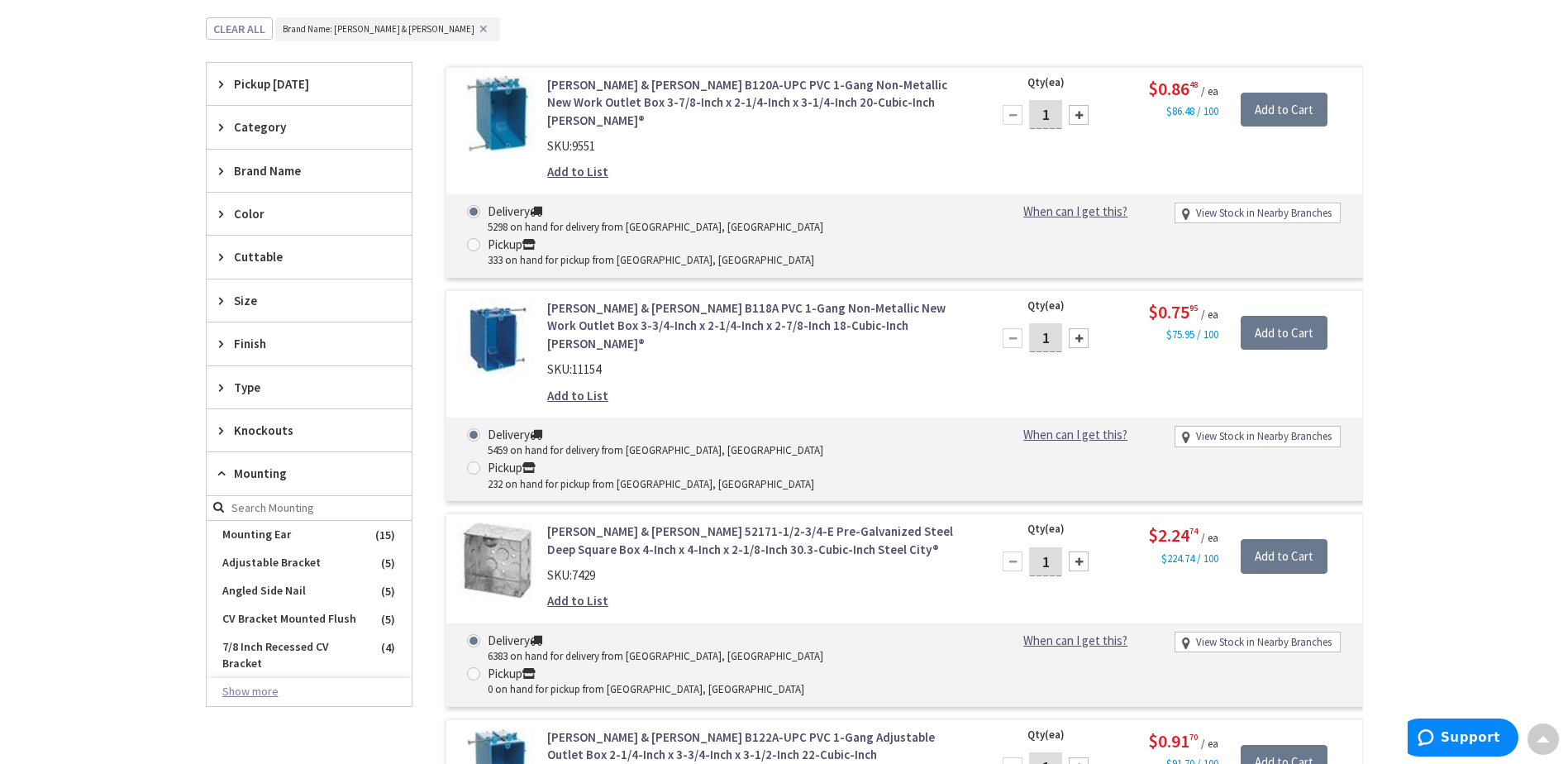
click at [251, 685] on button "Show more" at bounding box center [309, 692] width 205 height 28
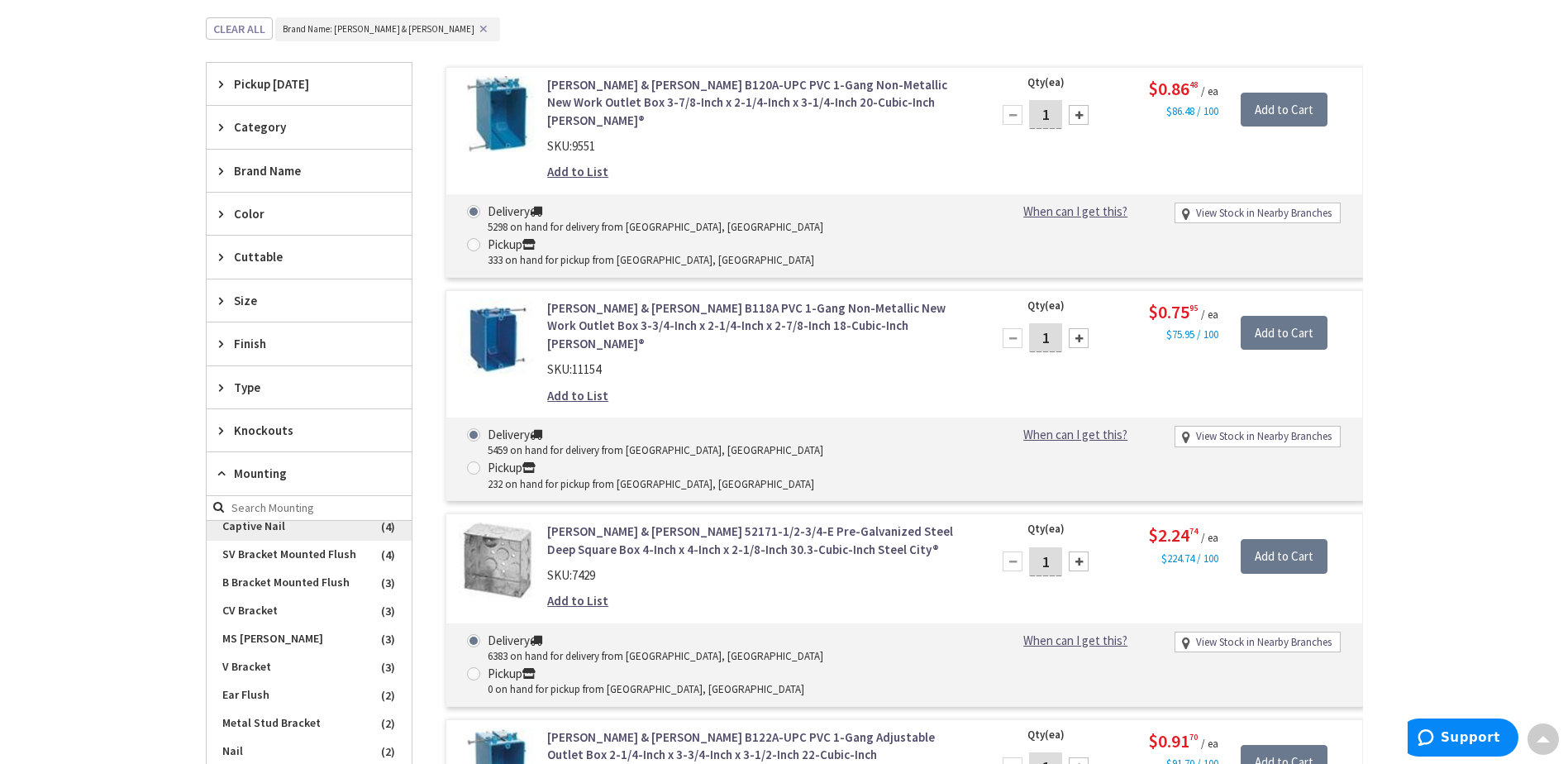
click at [278, 541] on span "Captive Nail" at bounding box center [309, 526] width 205 height 28
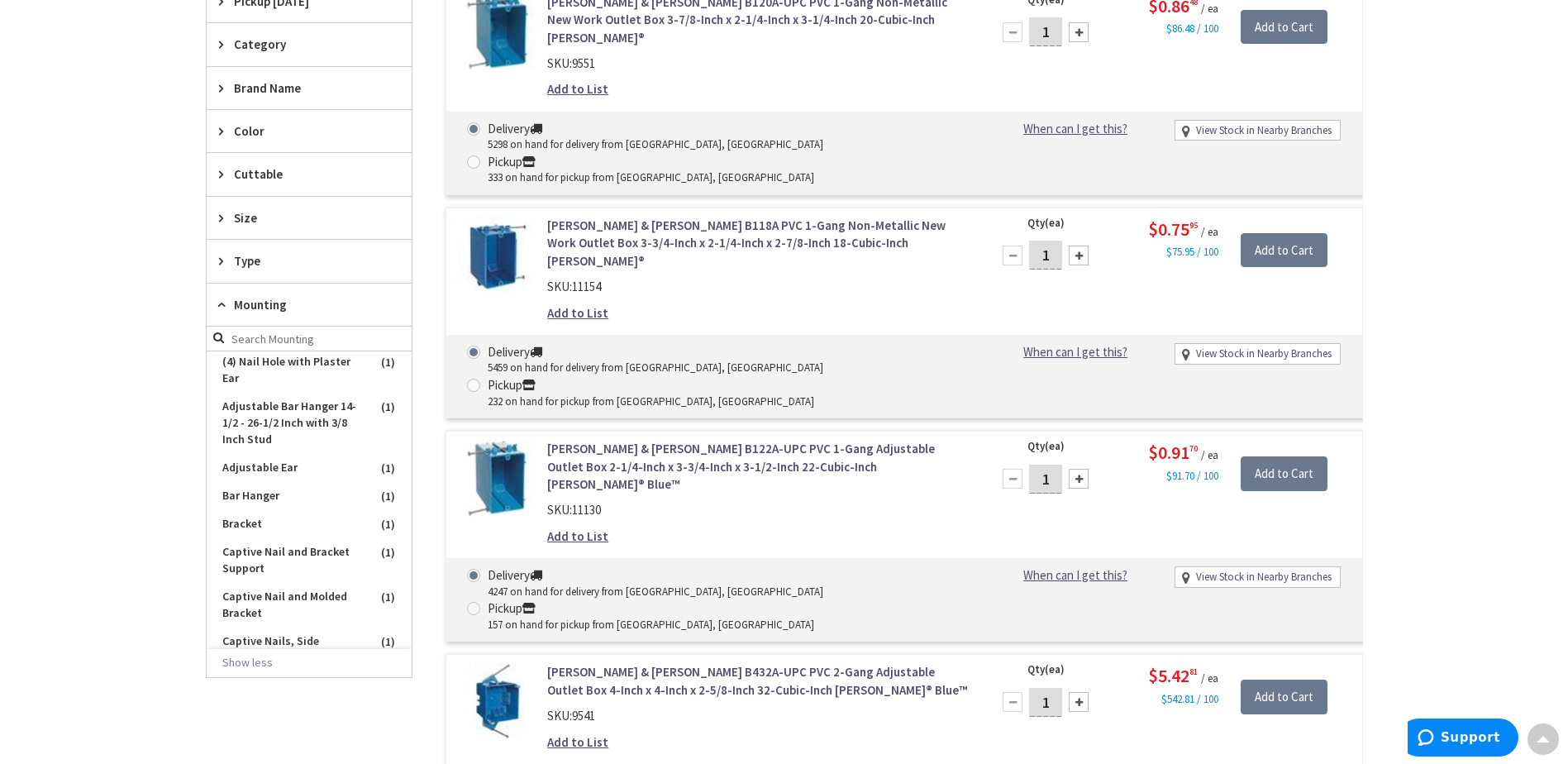
scroll to position [359, 0]
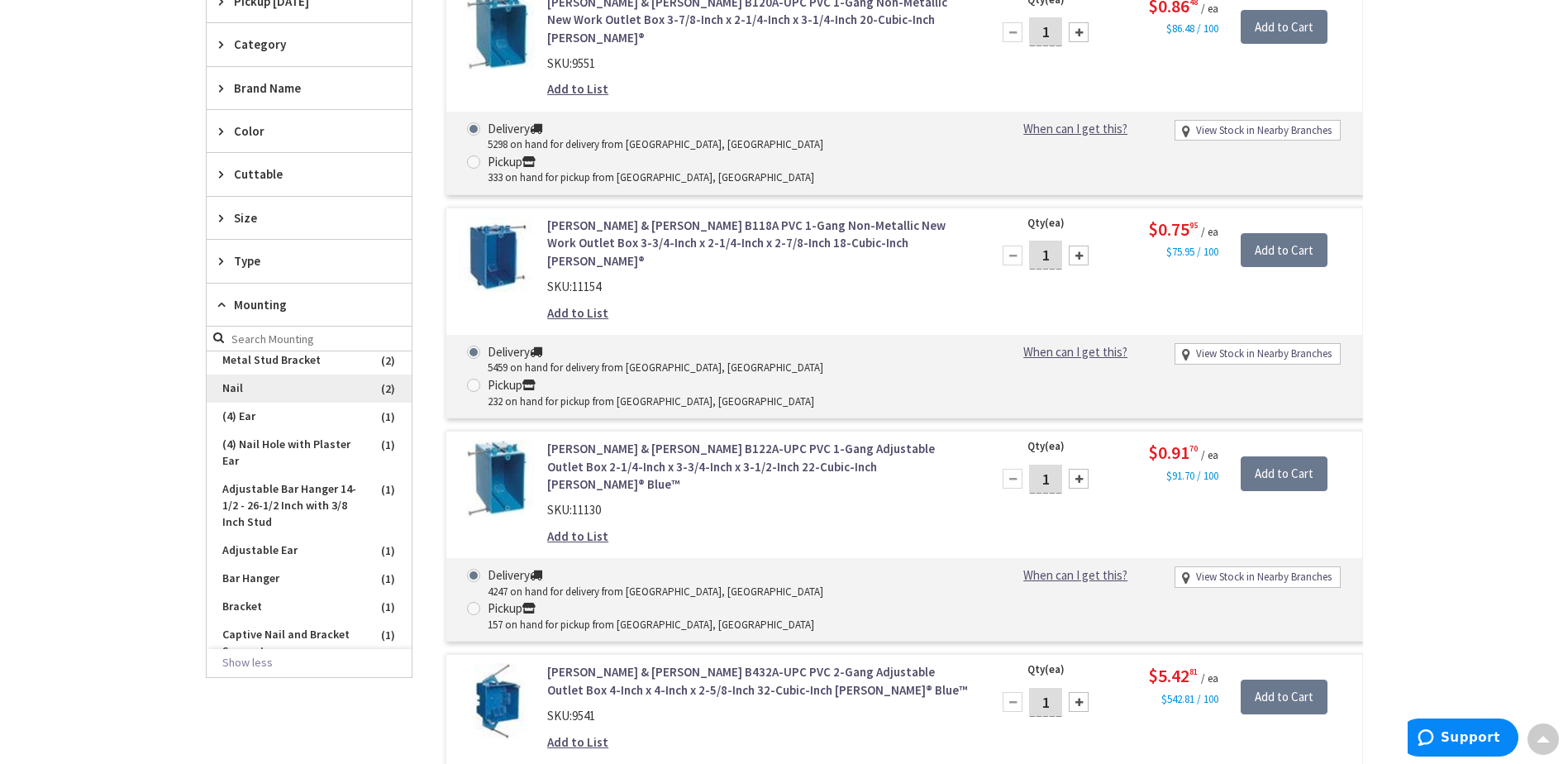
click at [273, 403] on span "Nail" at bounding box center [309, 388] width 205 height 28
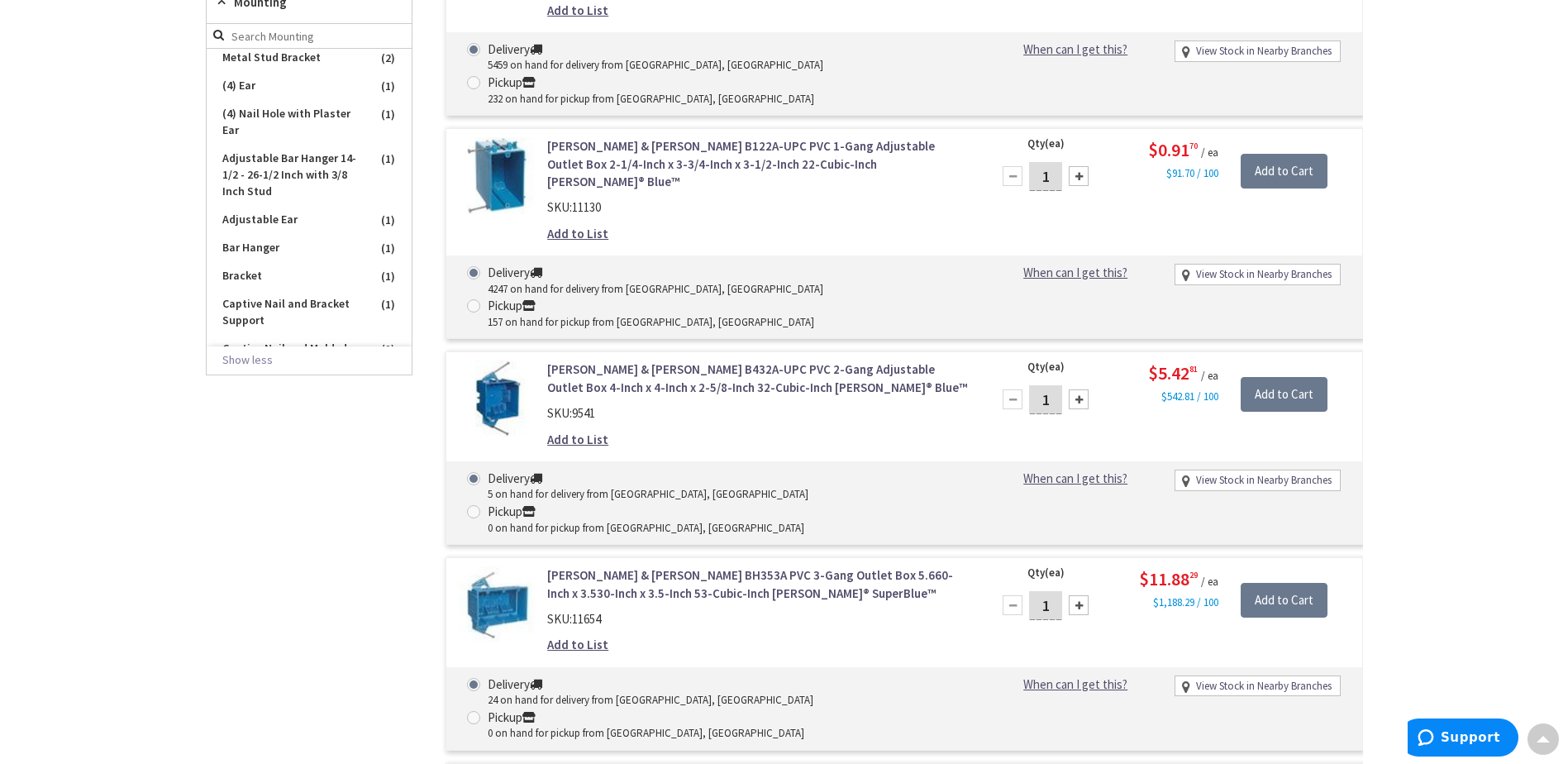
scroll to position [910, 0]
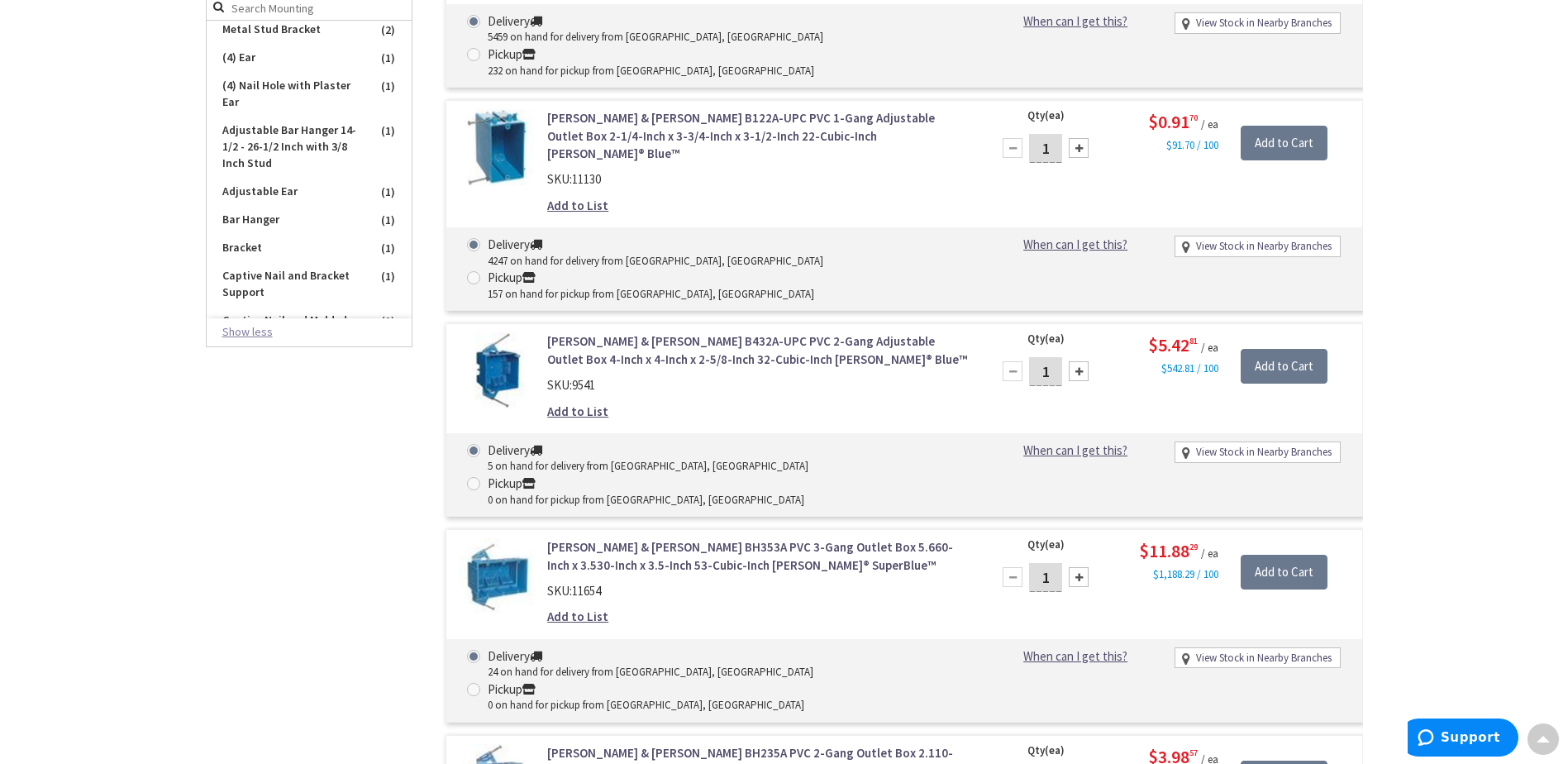
click at [243, 335] on button "Show less" at bounding box center [309, 332] width 205 height 28
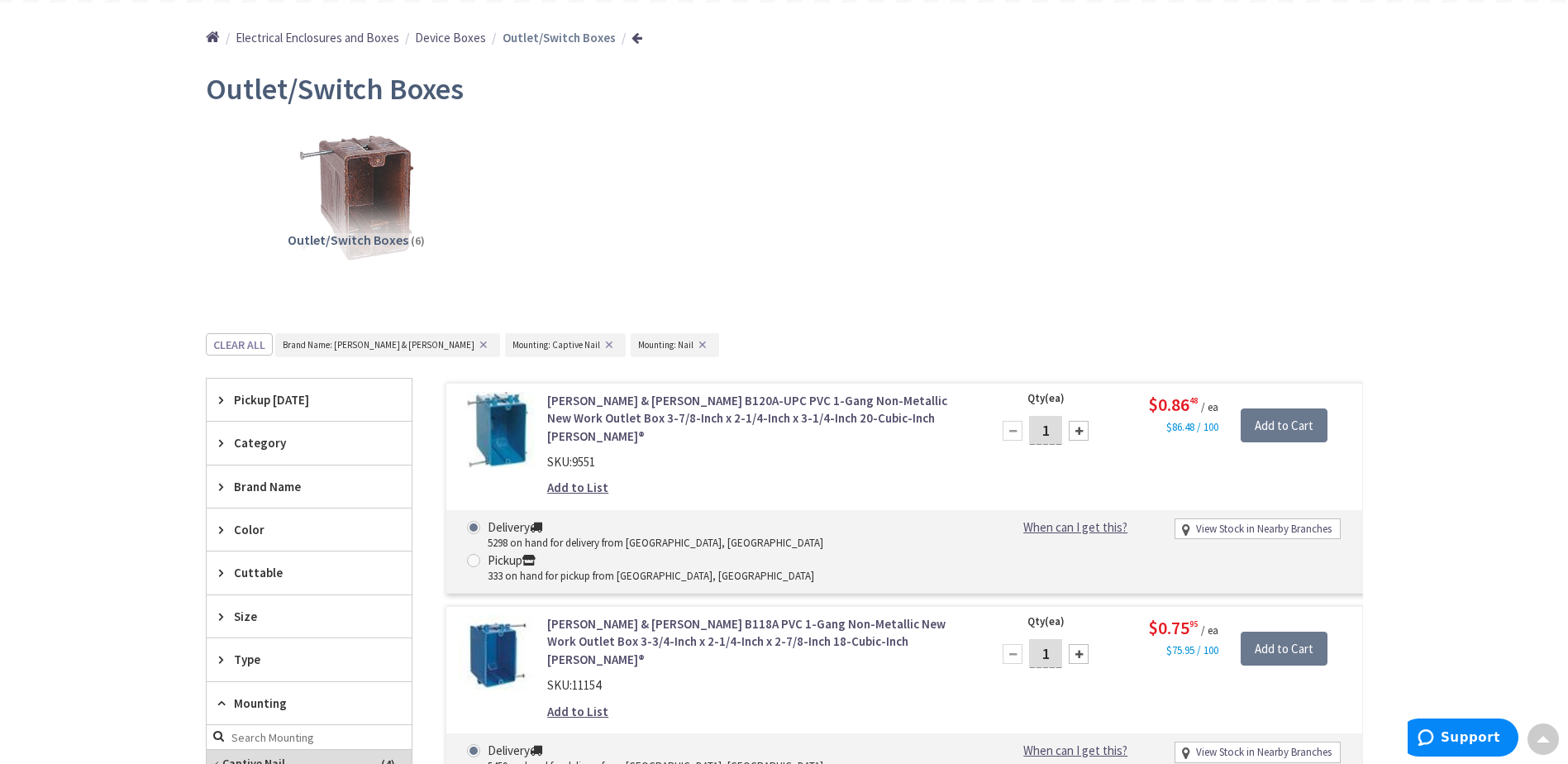
scroll to position [0, 0]
